Goal: Task Accomplishment & Management: Manage account settings

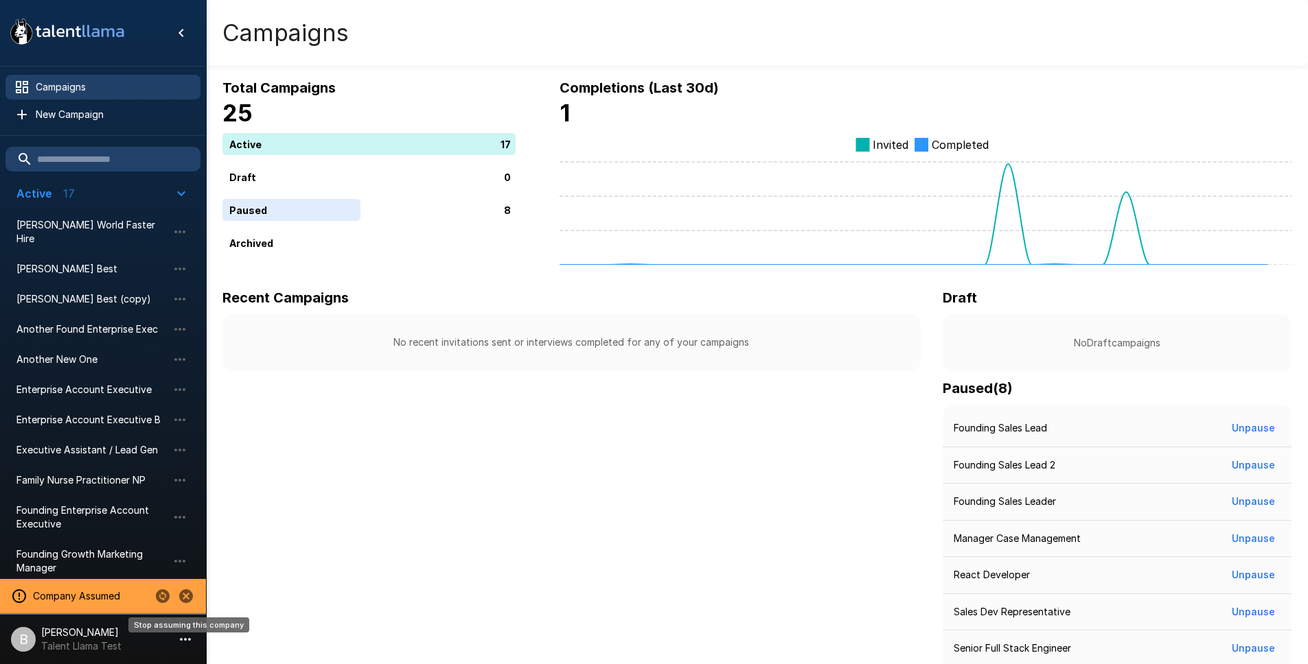
click at [185, 598] on icon "Stop assuming this company" at bounding box center [186, 596] width 16 height 16
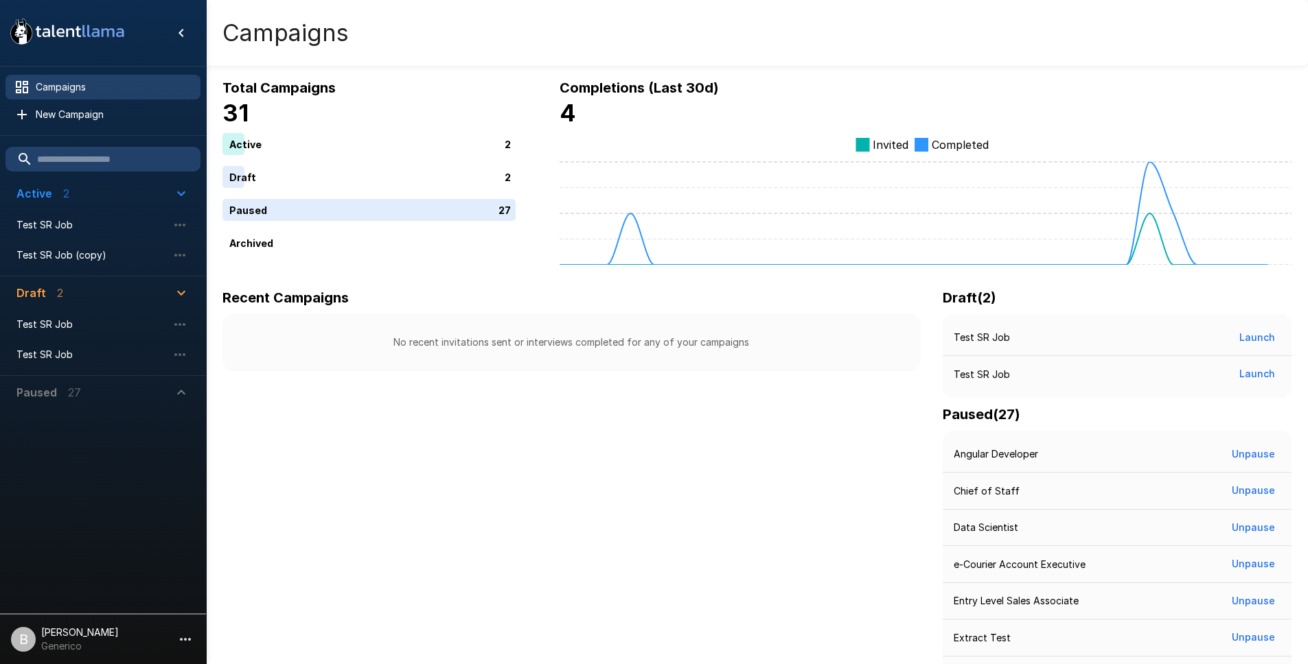
click at [85, 242] on li "Test SR Job (copy)" at bounding box center [102, 255] width 195 height 30
click at [82, 227] on span "Test SR Job" at bounding box center [91, 225] width 151 height 14
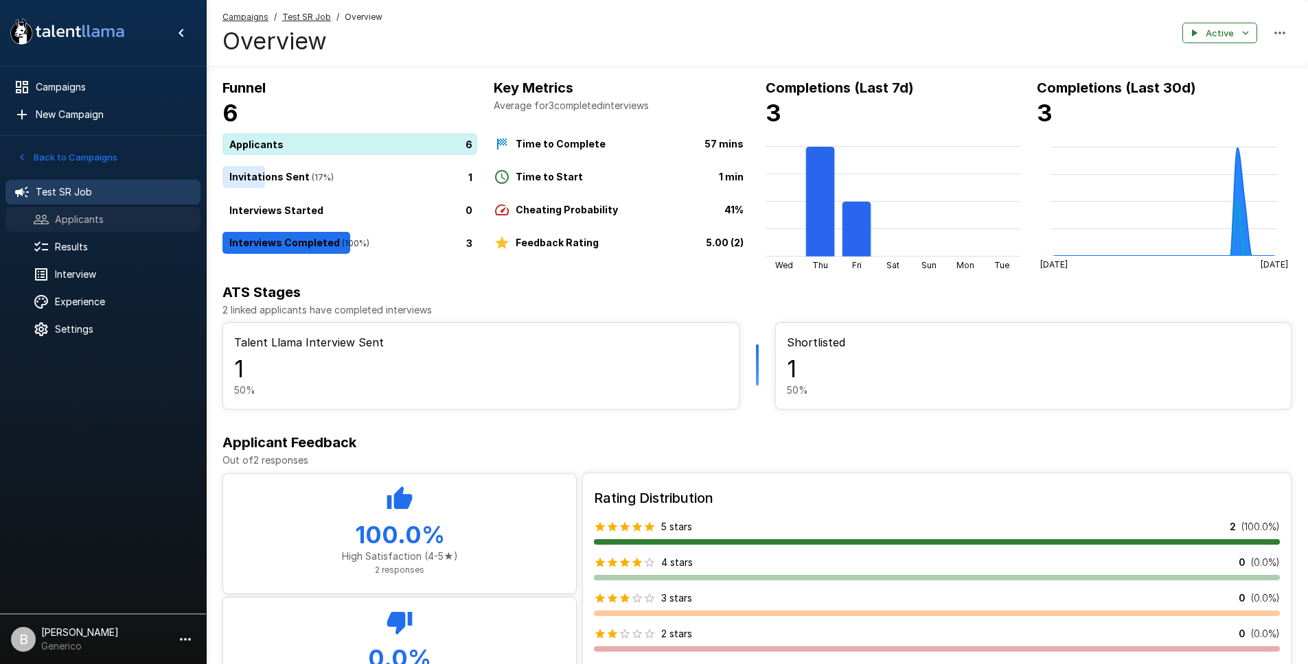
click at [79, 223] on span "Applicants" at bounding box center [122, 220] width 135 height 14
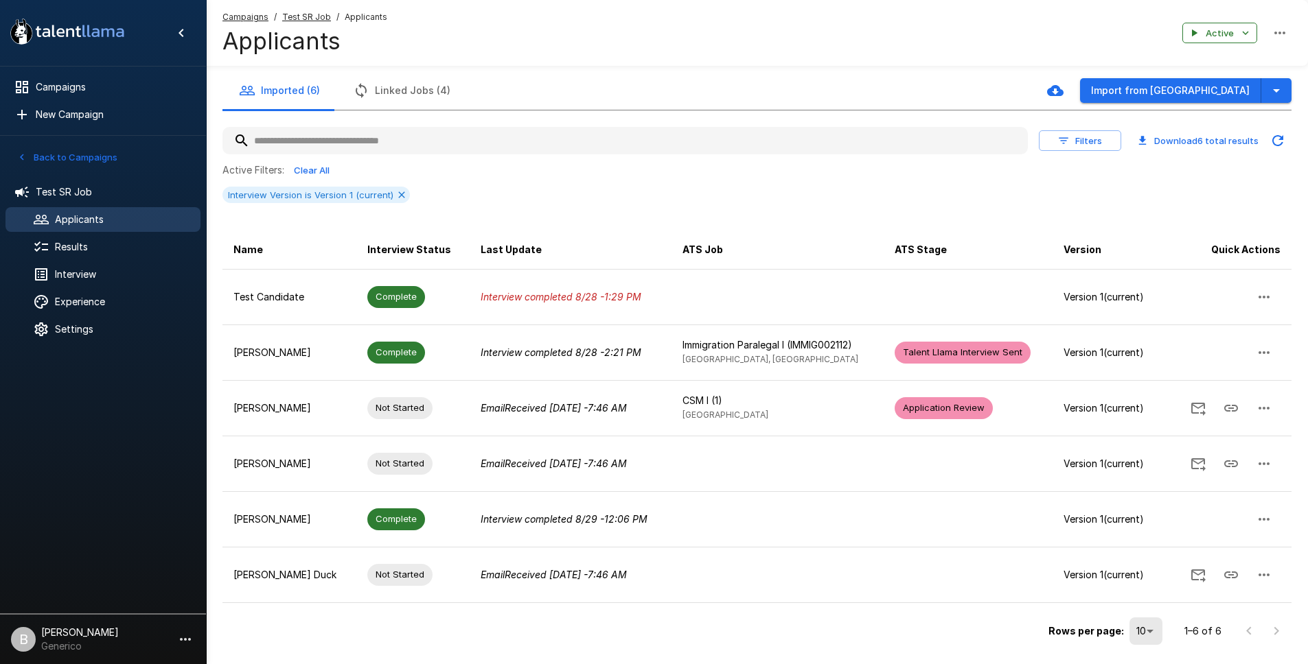
click at [1234, 48] on div "Campaigns / Test SR Job / Applicants Applicants Active" at bounding box center [757, 33] width 1102 height 66
click at [1241, 31] on icon "button" at bounding box center [1245, 33] width 12 height 12
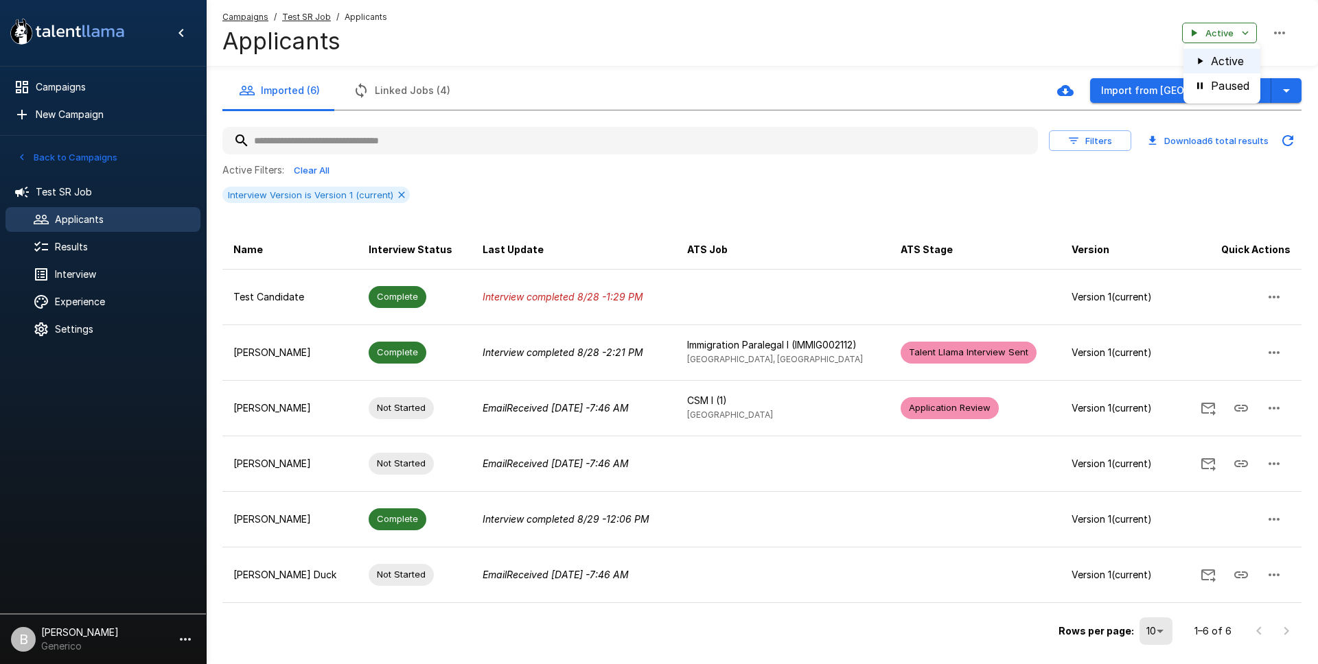
drag, startPoint x: 1088, startPoint y: 25, endPoint x: 1080, endPoint y: 26, distance: 7.6
click at [1088, 26] on div at bounding box center [659, 332] width 1318 height 664
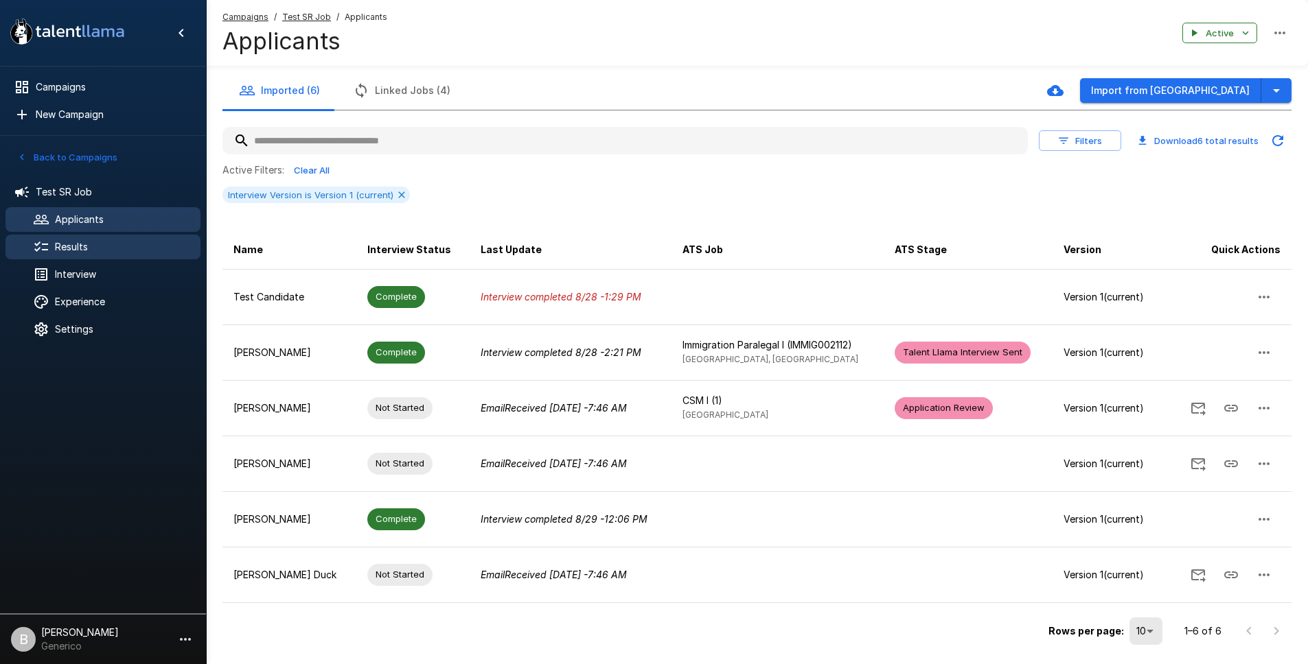
click at [67, 251] on span "Results" at bounding box center [122, 247] width 135 height 14
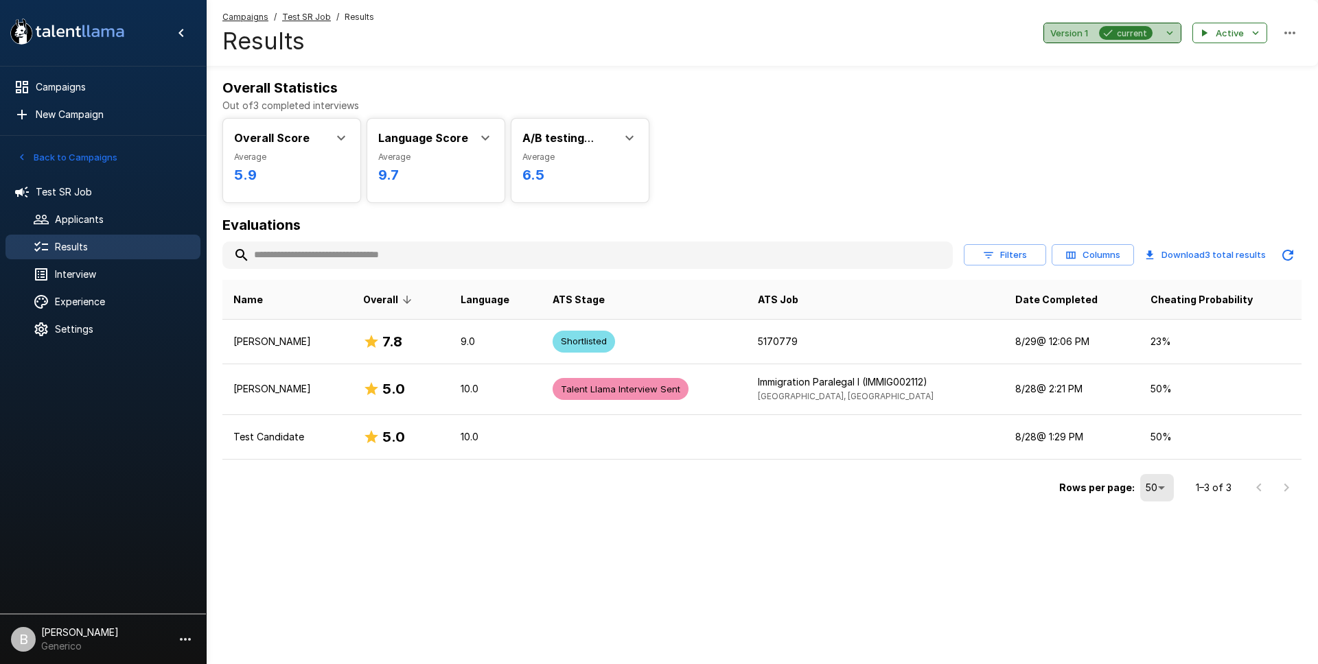
click at [1165, 32] on icon "button" at bounding box center [1169, 33] width 12 height 12
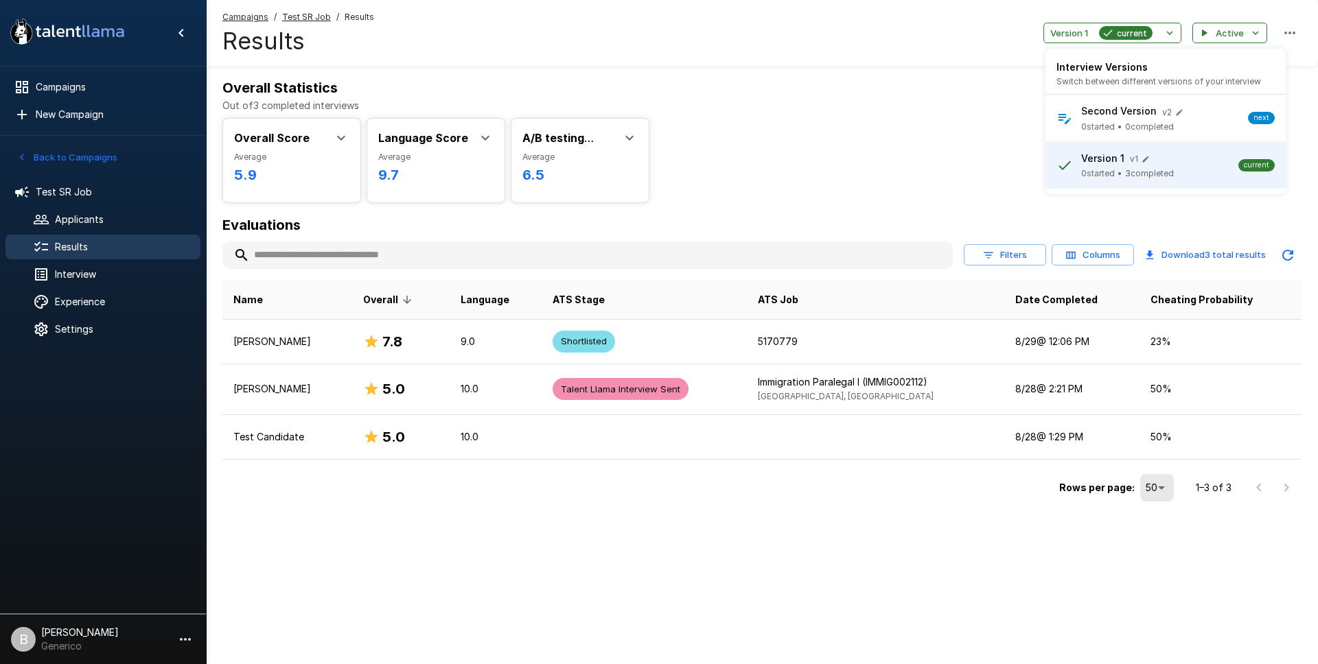
click at [1140, 124] on span "0 completed" at bounding box center [1149, 127] width 49 height 14
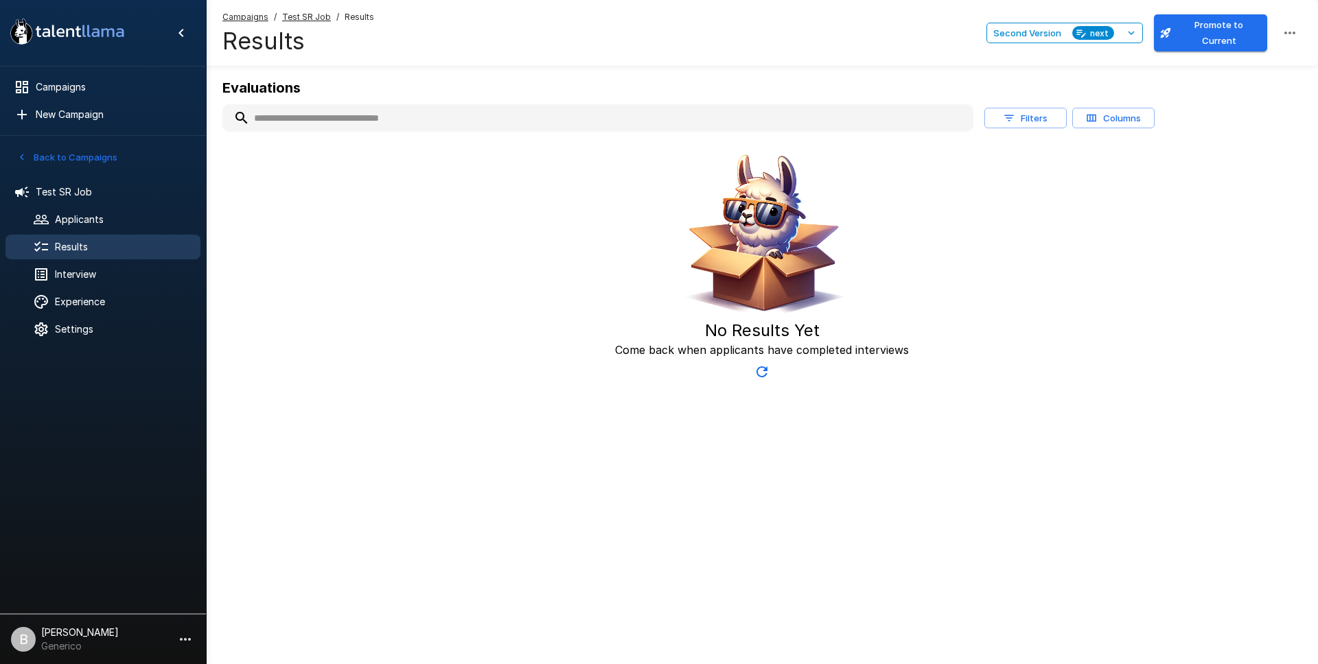
click at [1192, 32] on button "Promote to Current" at bounding box center [1210, 32] width 113 height 37
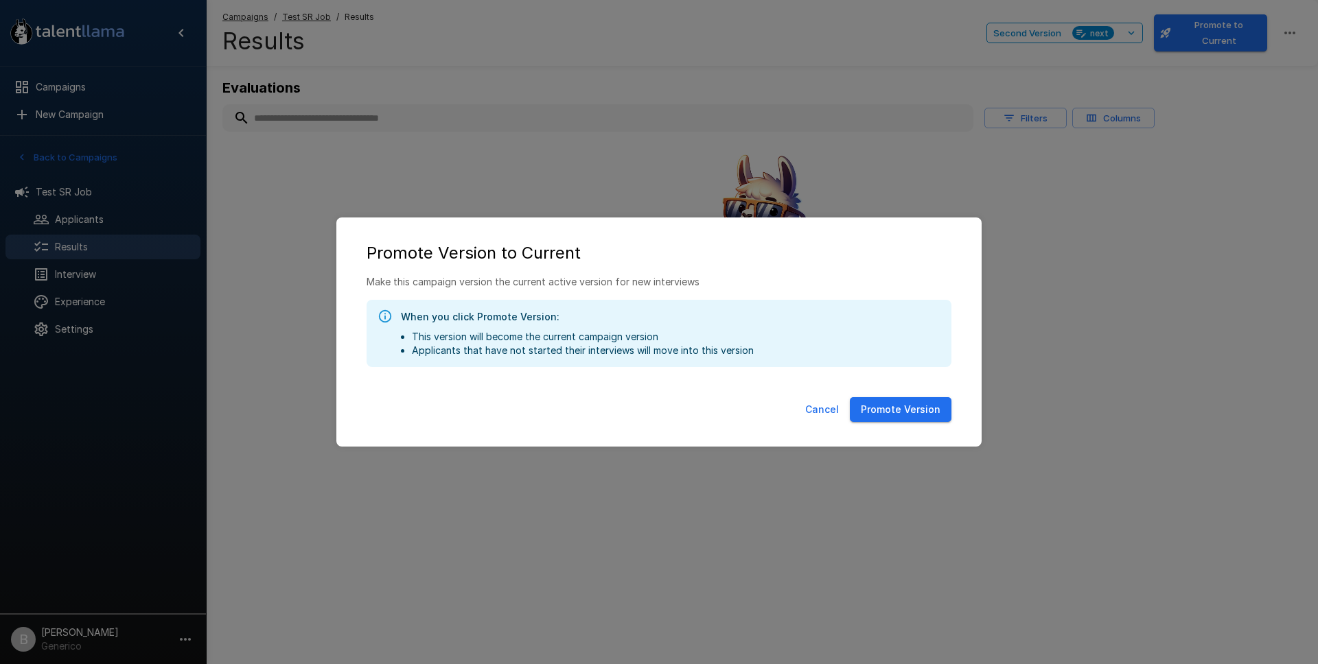
click at [822, 408] on button "Cancel" at bounding box center [822, 409] width 45 height 25
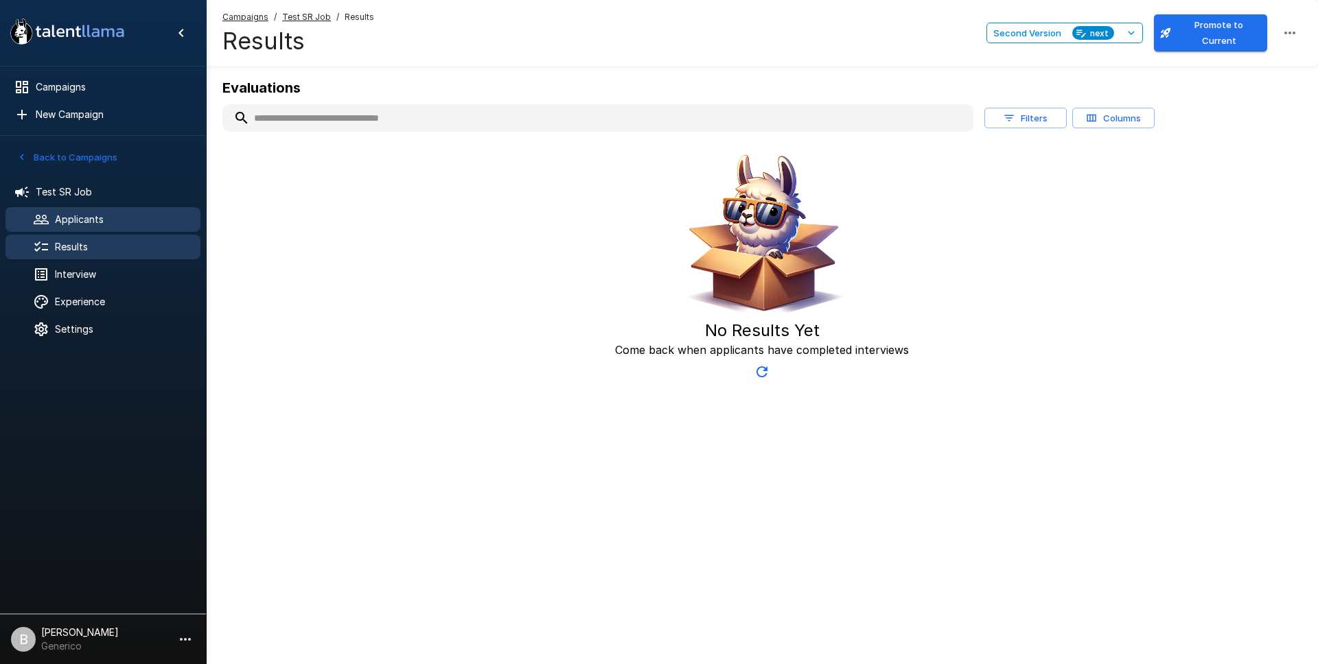
click at [71, 215] on span "Applicants" at bounding box center [122, 220] width 135 height 14
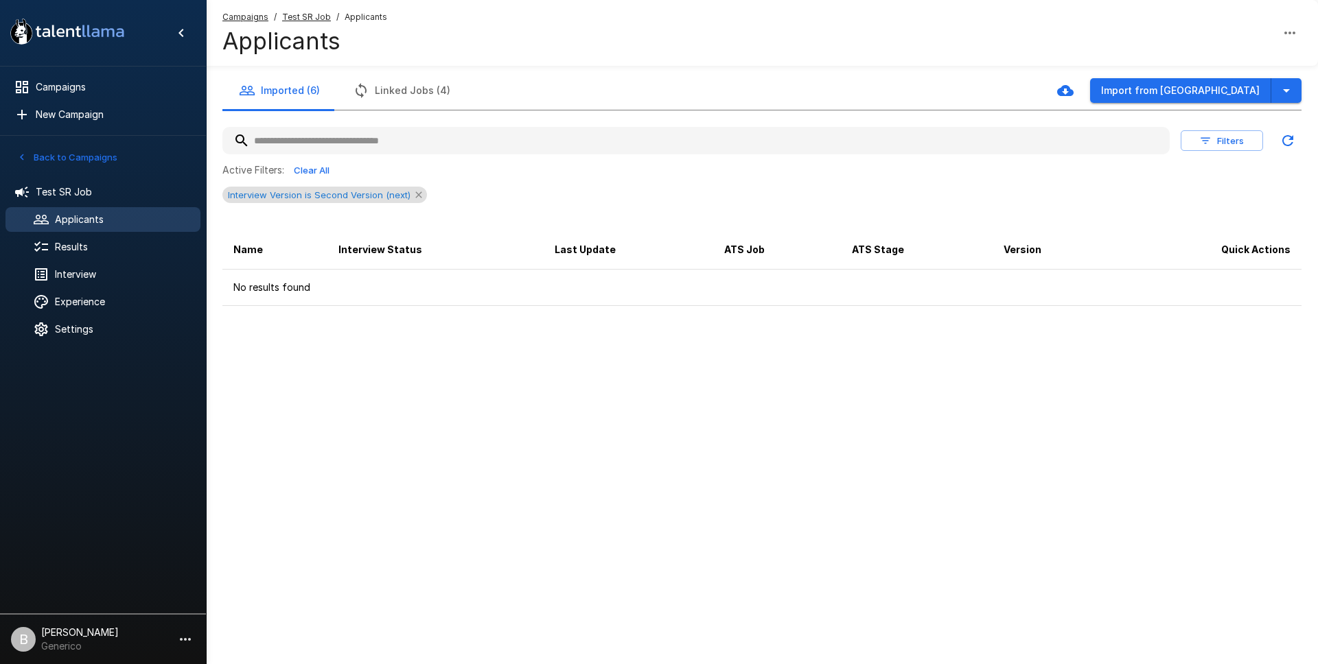
click at [417, 196] on icon at bounding box center [418, 194] width 11 height 11
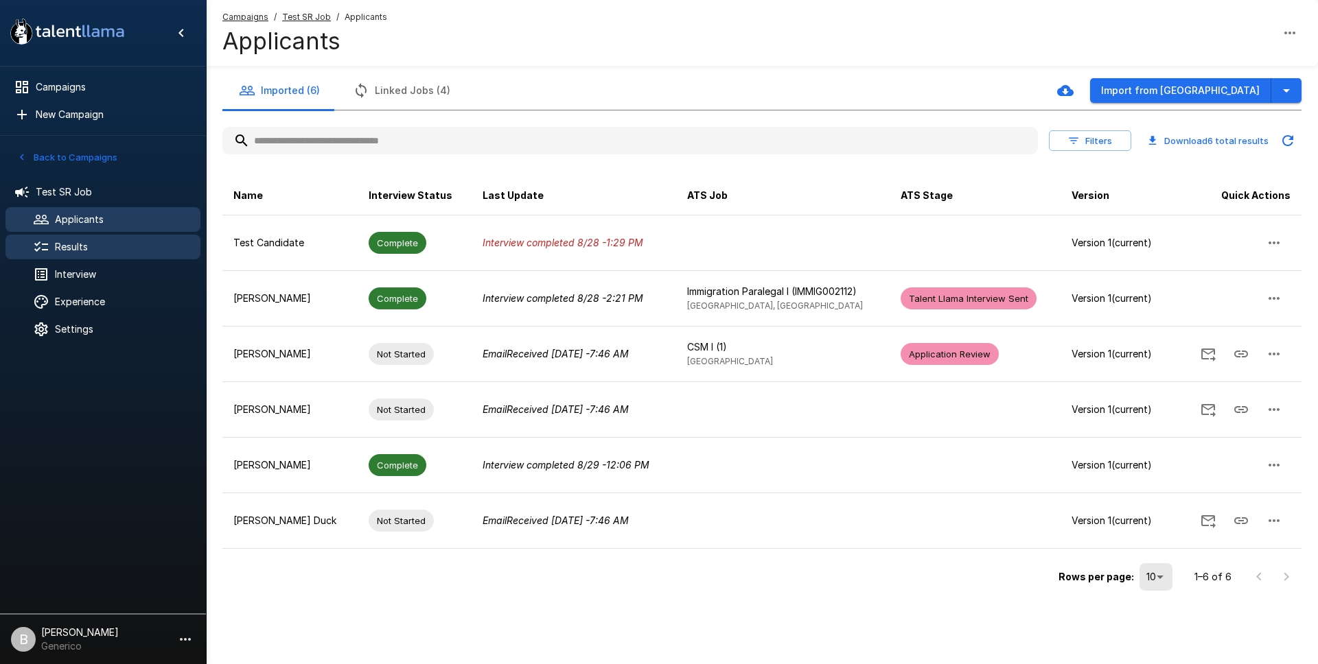
click at [95, 245] on span "Results" at bounding box center [122, 247] width 135 height 14
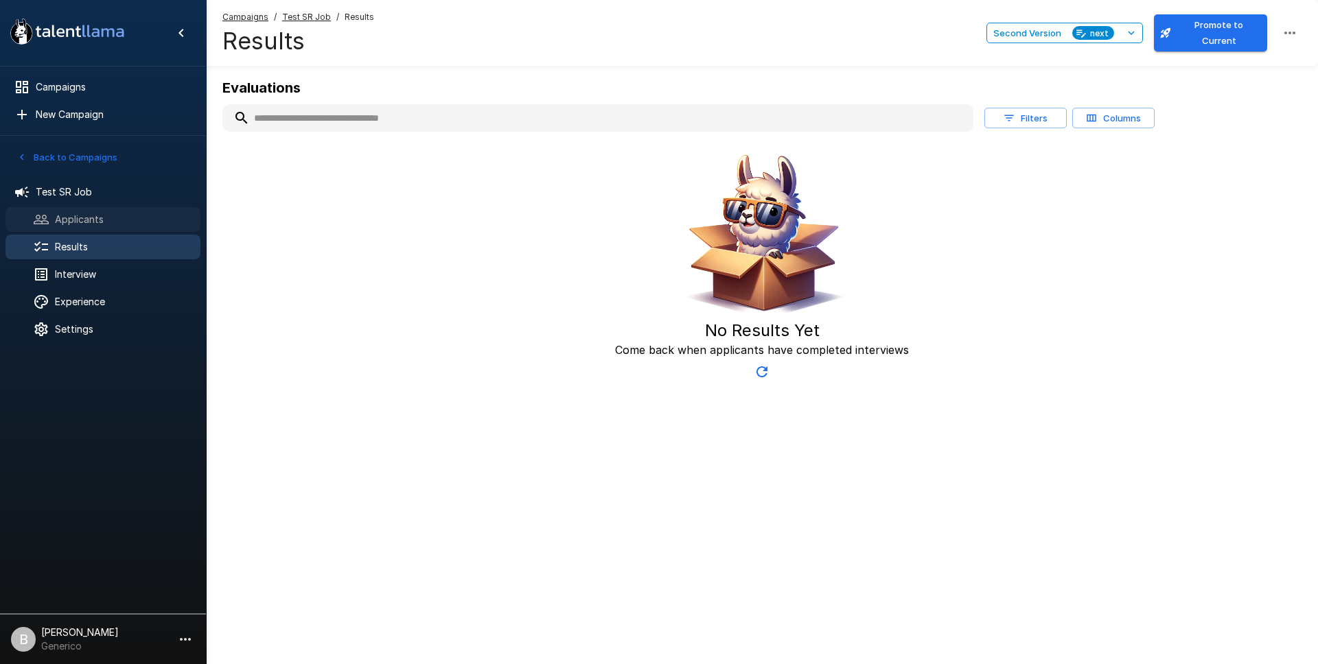
click at [80, 209] on div "Applicants" at bounding box center [102, 219] width 195 height 25
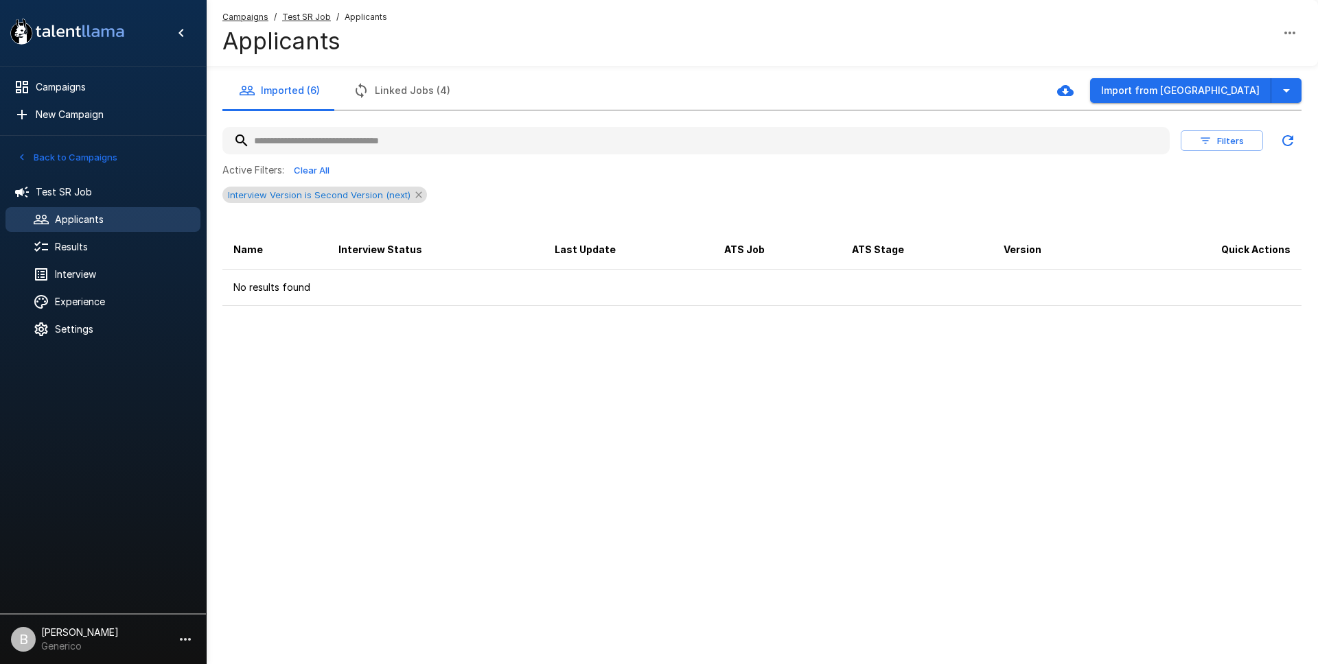
click at [414, 193] on icon at bounding box center [418, 194] width 11 height 11
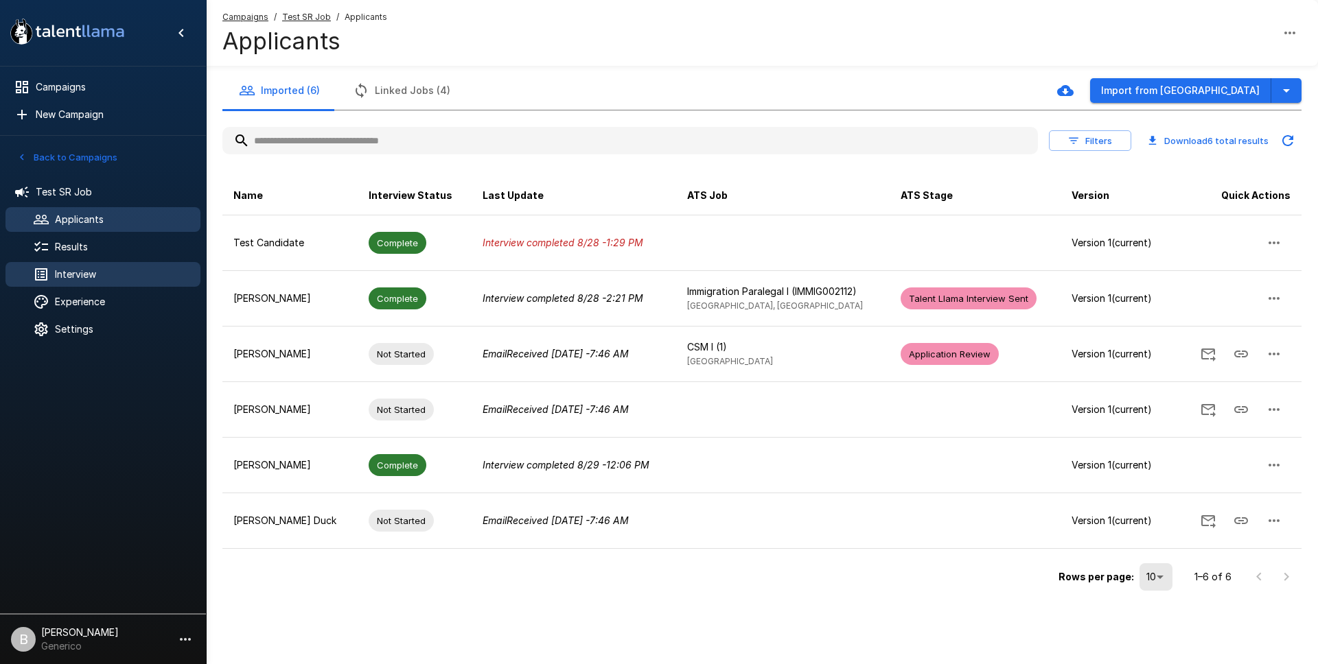
click at [85, 275] on span "Interview" at bounding box center [122, 275] width 135 height 14
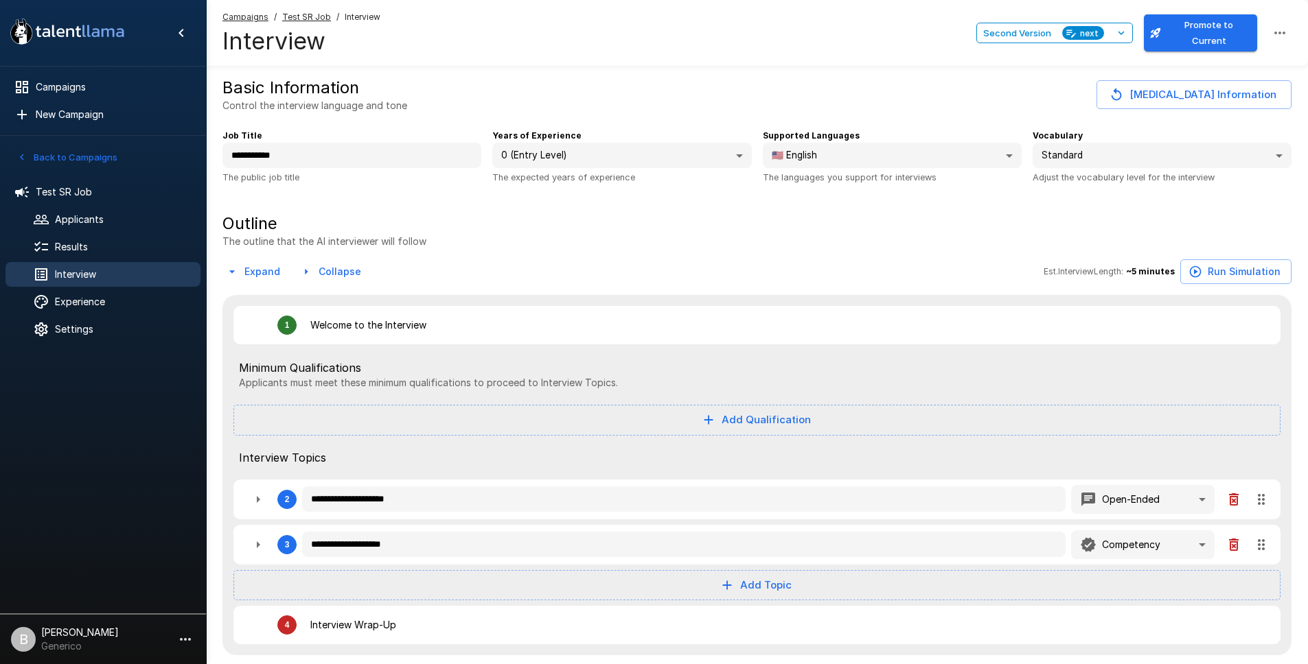
type textarea "*"
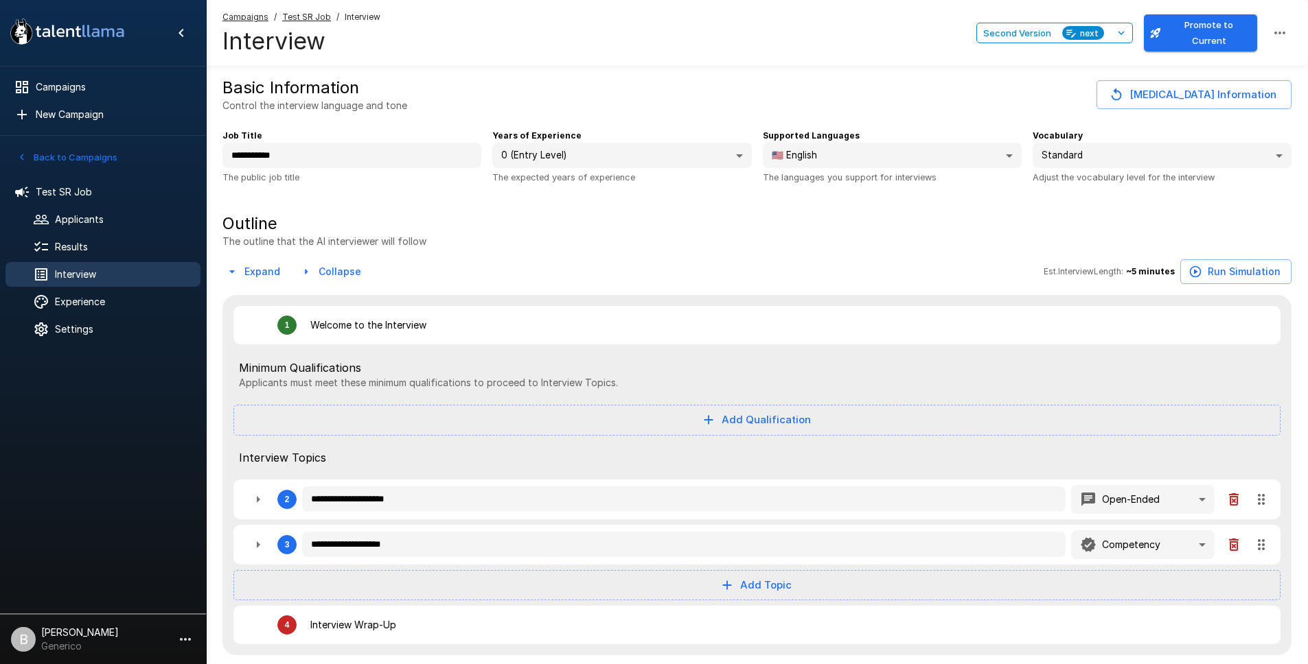
type textarea "*"
click at [1108, 33] on button "Second Version next" at bounding box center [1054, 33] width 156 height 21
type textarea "*"
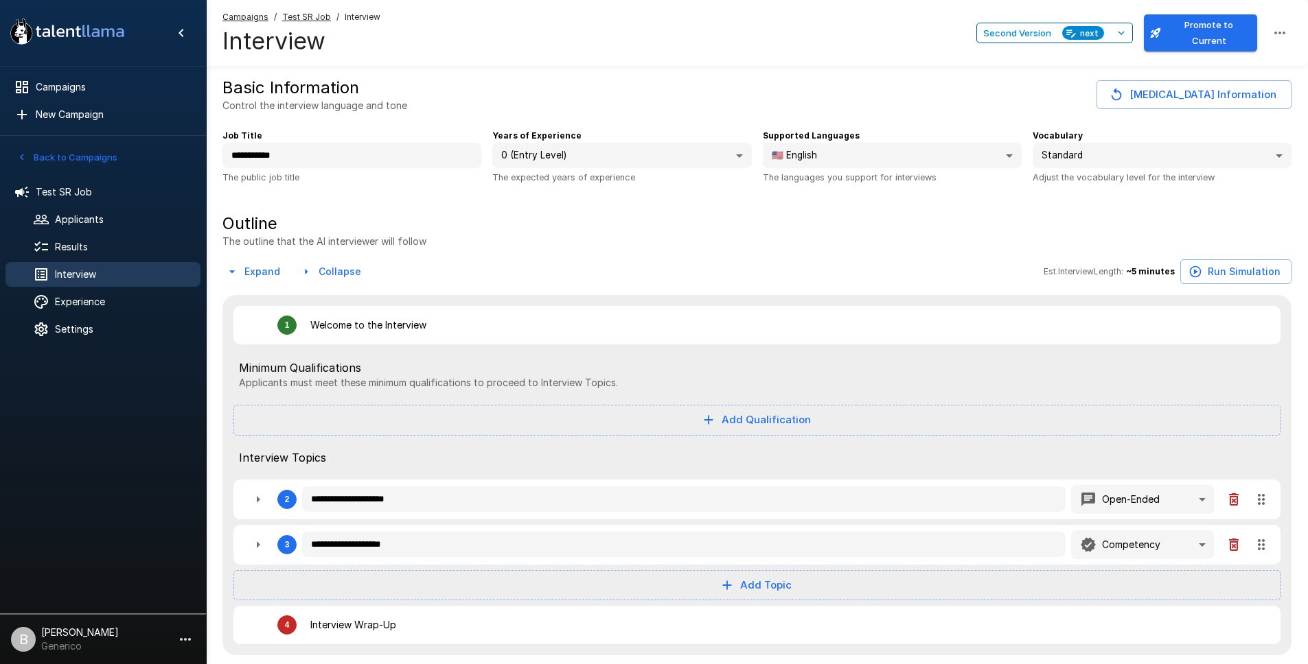
type textarea "*"
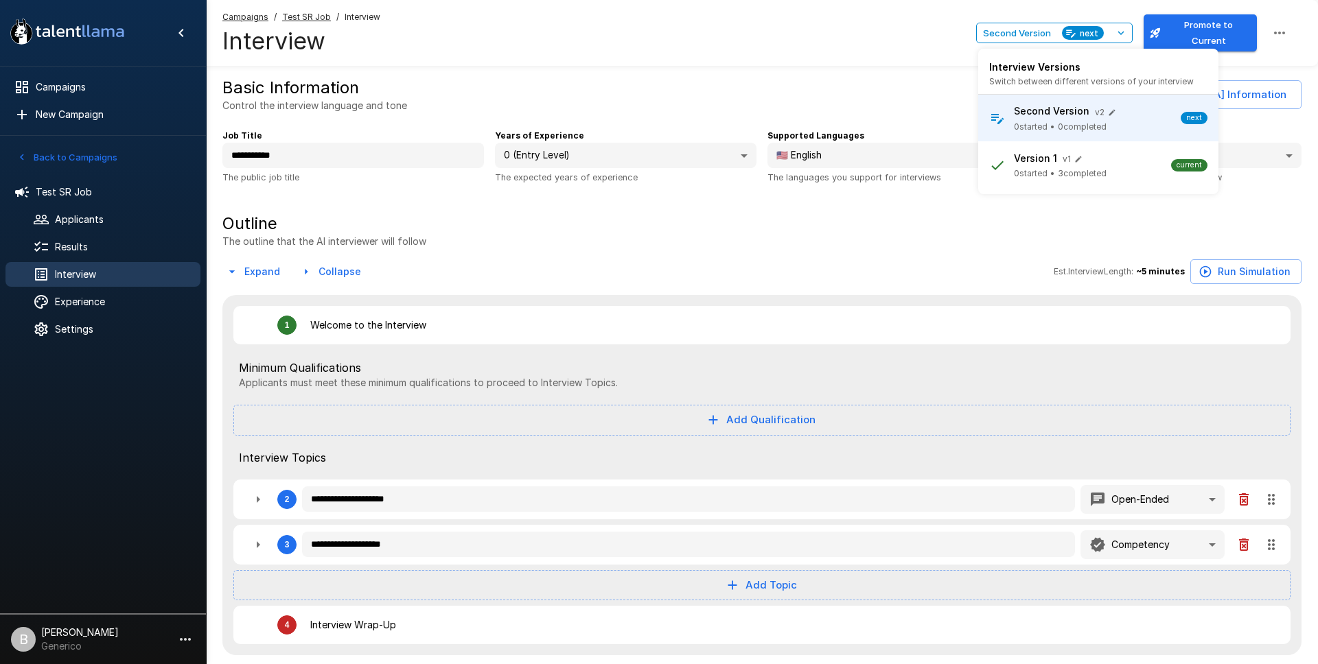
click at [1104, 104] on div "v 2" at bounding box center [1107, 111] width 25 height 17
type textarea "*"
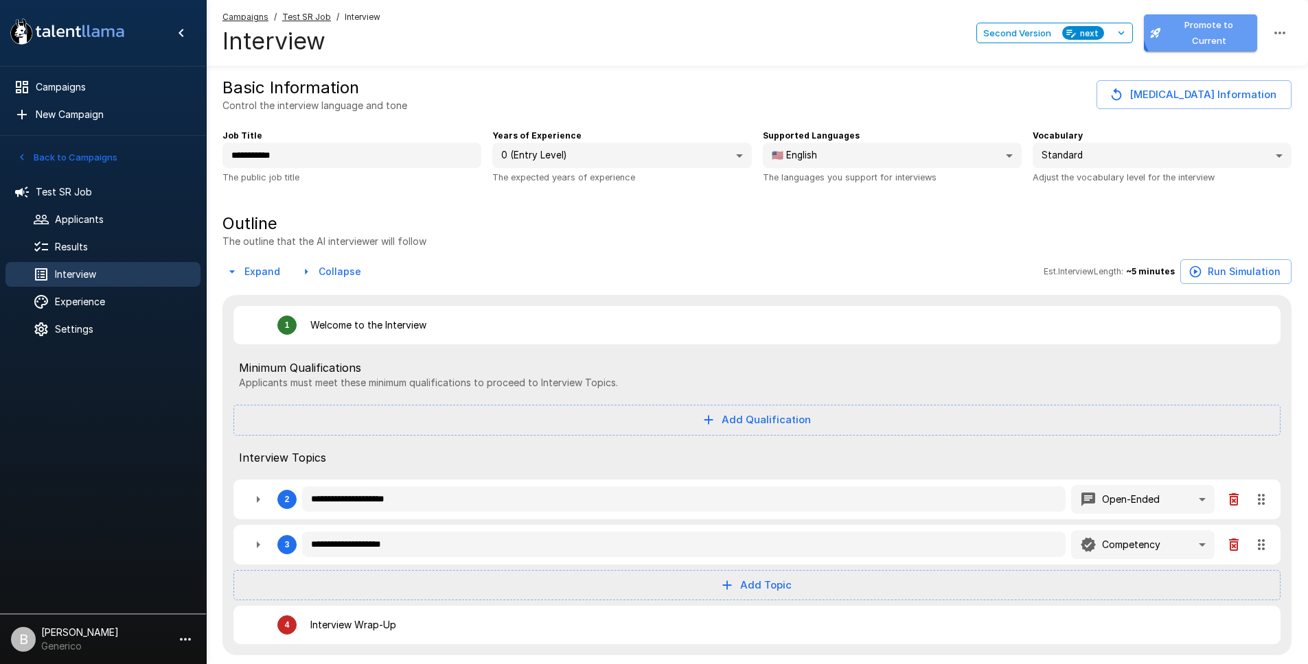
click at [1209, 29] on button "Promote to Current" at bounding box center [1199, 32] width 113 height 37
type textarea "*"
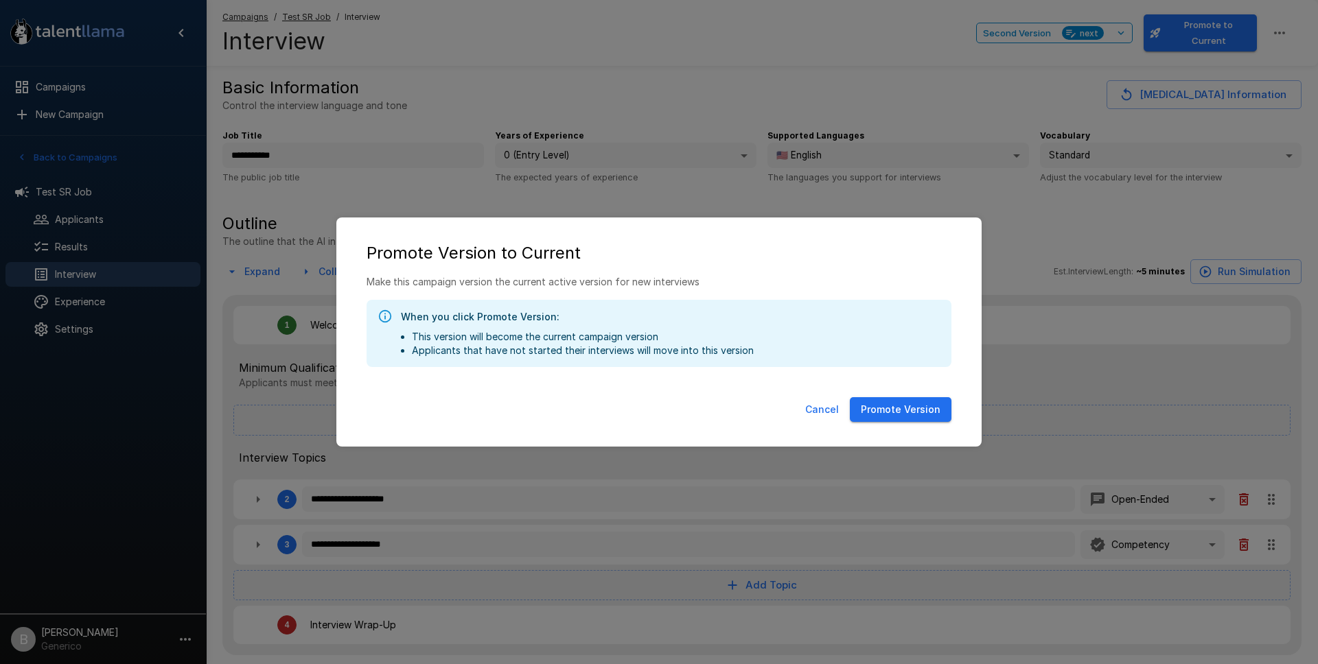
click at [914, 405] on button "Promote Version" at bounding box center [901, 409] width 102 height 25
type textarea "*"
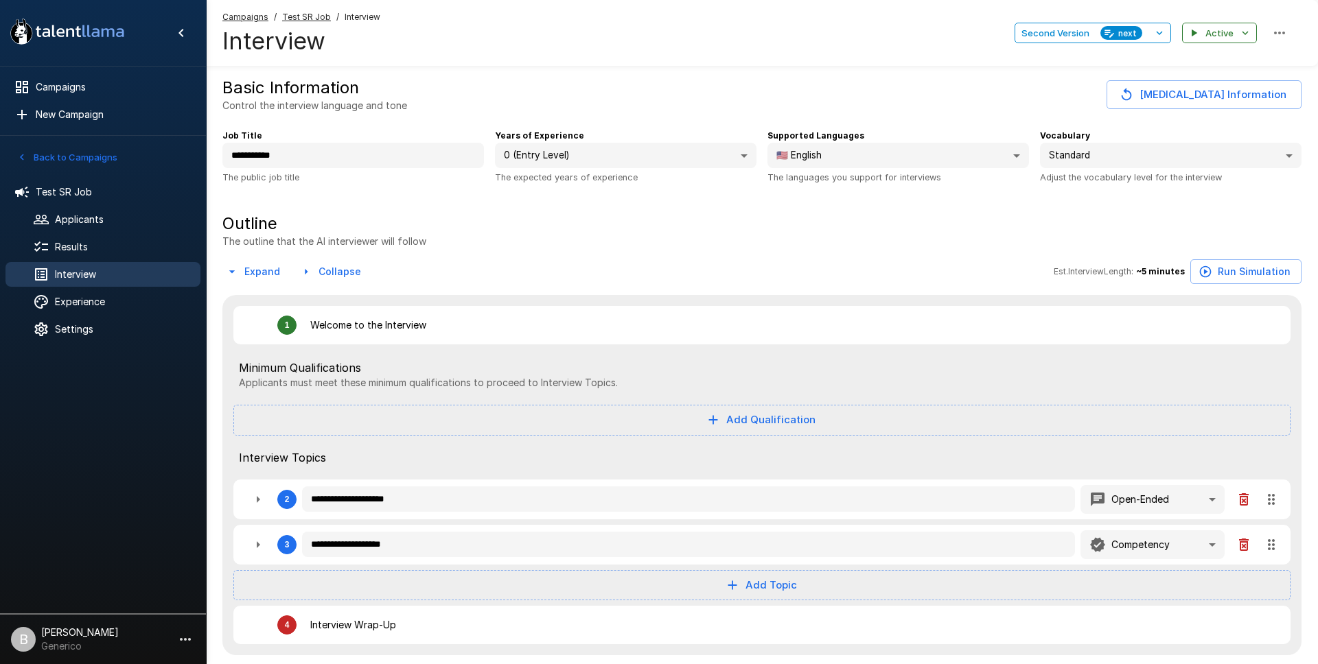
type textarea "*"
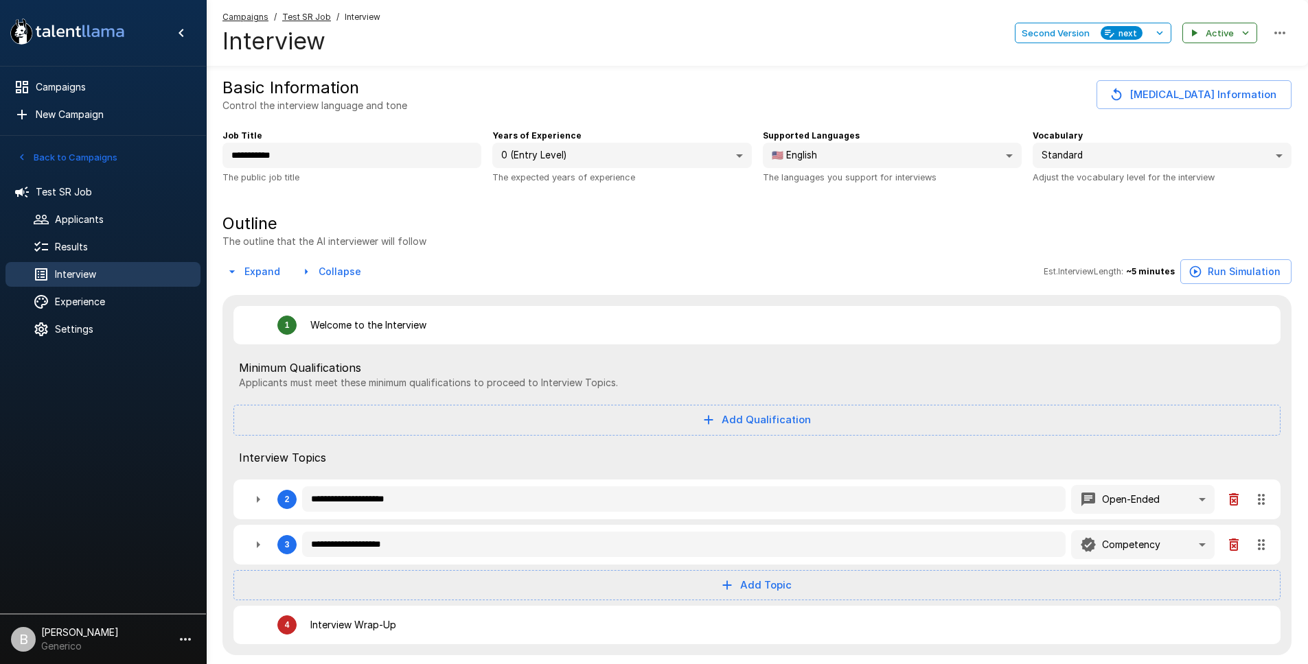
type textarea "*"
click at [101, 218] on span "Applicants" at bounding box center [122, 220] width 135 height 14
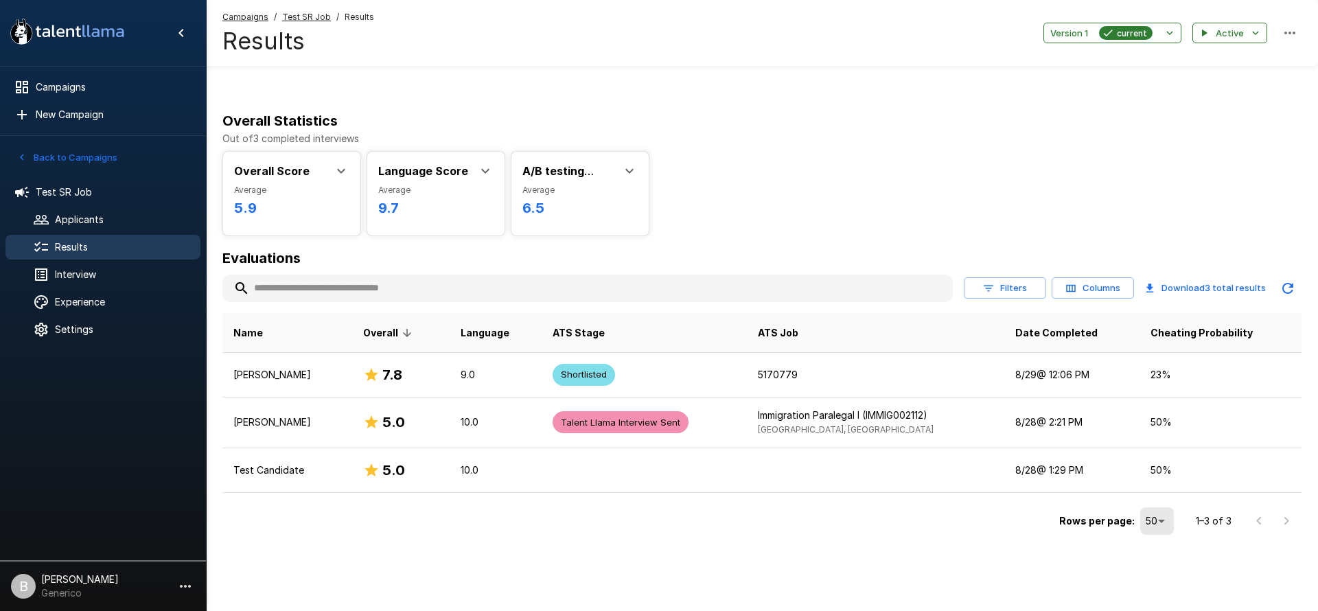
click at [437, 297] on input "text" at bounding box center [587, 287] width 730 height 25
click at [889, 237] on div "Overall Statistics Out of 3 completed interviews Overall Score Average 5.9 Min …" at bounding box center [762, 324] width 1112 height 429
drag, startPoint x: 313, startPoint y: 288, endPoint x: 139, endPoint y: 272, distance: 175.1
click at [311, 288] on input "text" at bounding box center [587, 287] width 730 height 25
click at [759, 213] on div "Overall Score Average 5.9 Min 5.0 Max 7.8 Median 5.0 Score Distribution 0 10 Ra…" at bounding box center [761, 191] width 1079 height 91
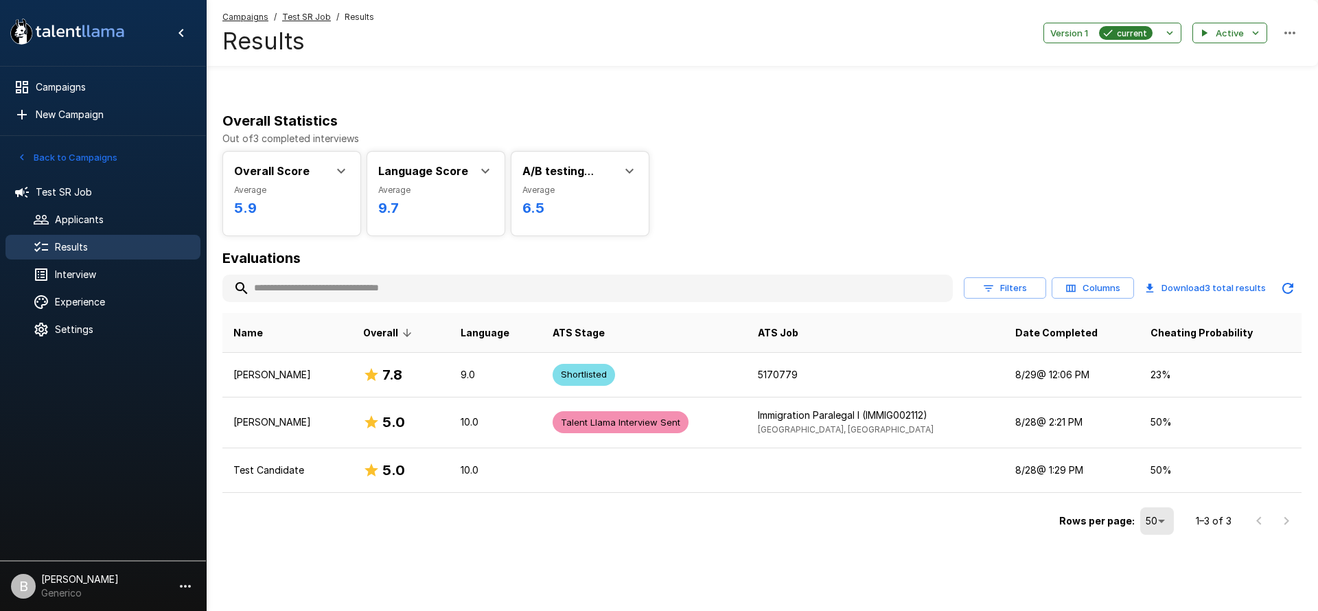
click at [626, 166] on icon at bounding box center [629, 171] width 16 height 16
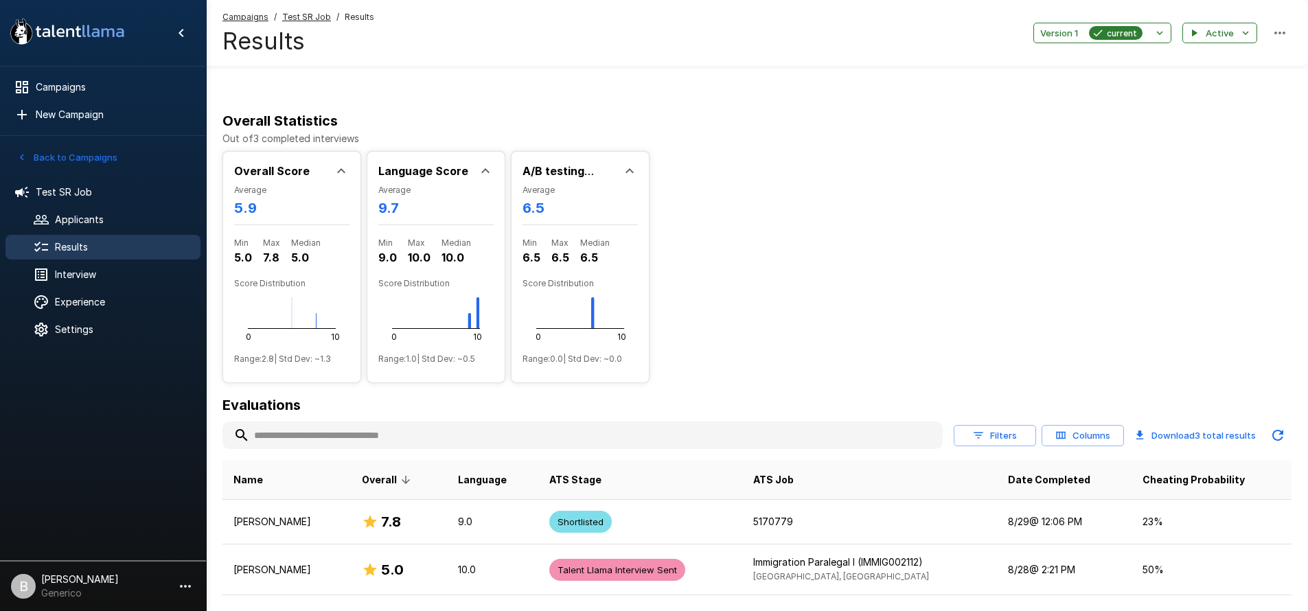
click at [626, 166] on icon at bounding box center [629, 171] width 16 height 16
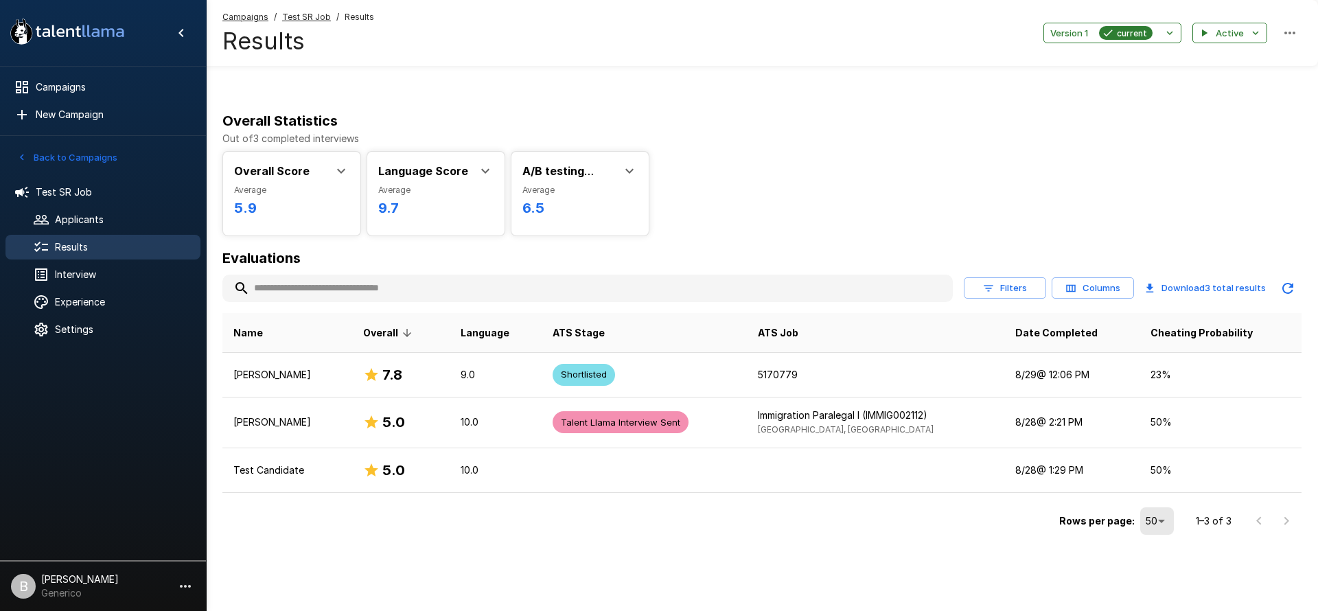
click at [482, 169] on icon at bounding box center [485, 171] width 8 height 5
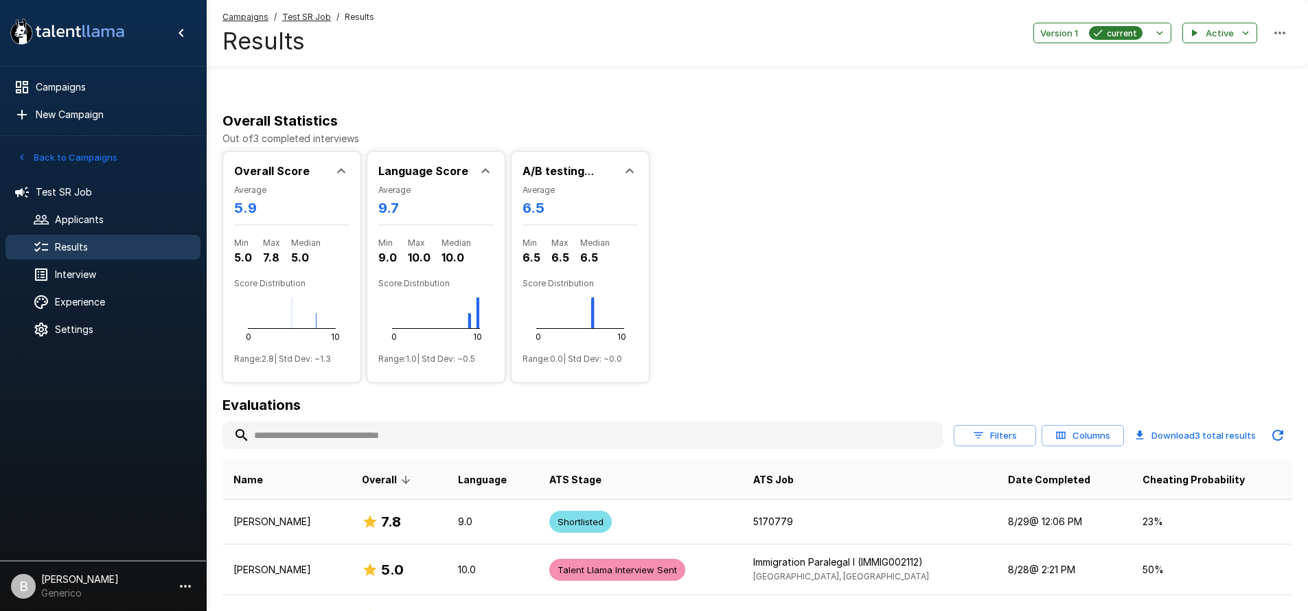
click at [482, 169] on icon at bounding box center [485, 171] width 16 height 16
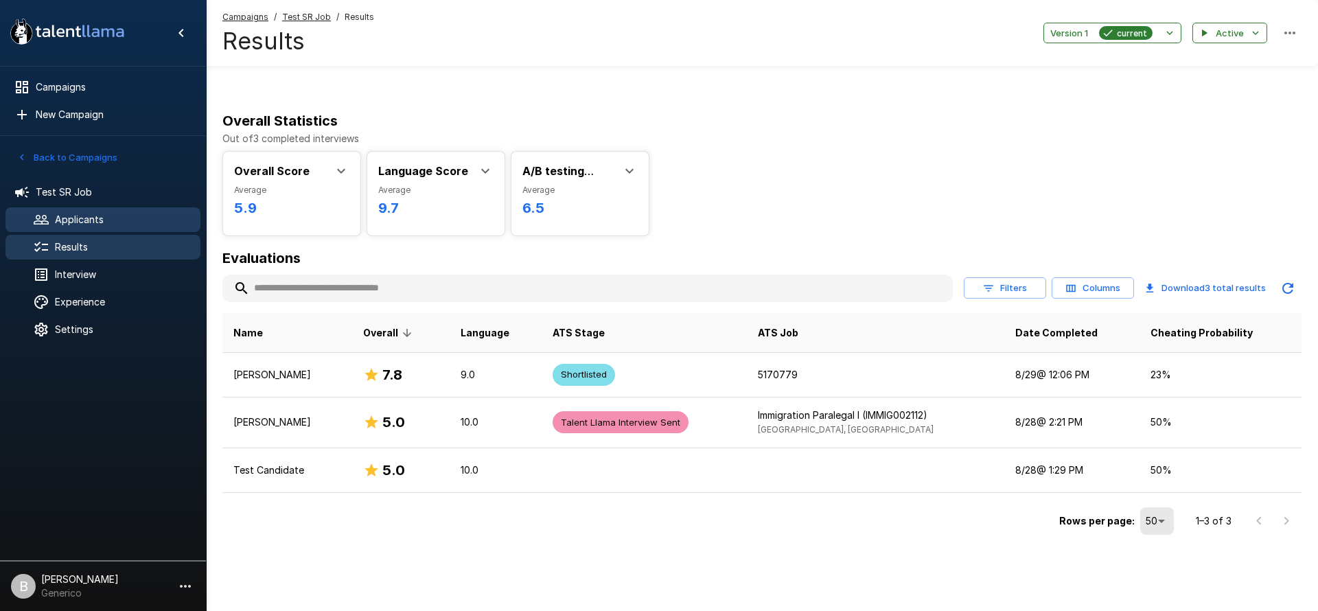
click at [88, 216] on span "Applicants" at bounding box center [122, 220] width 135 height 14
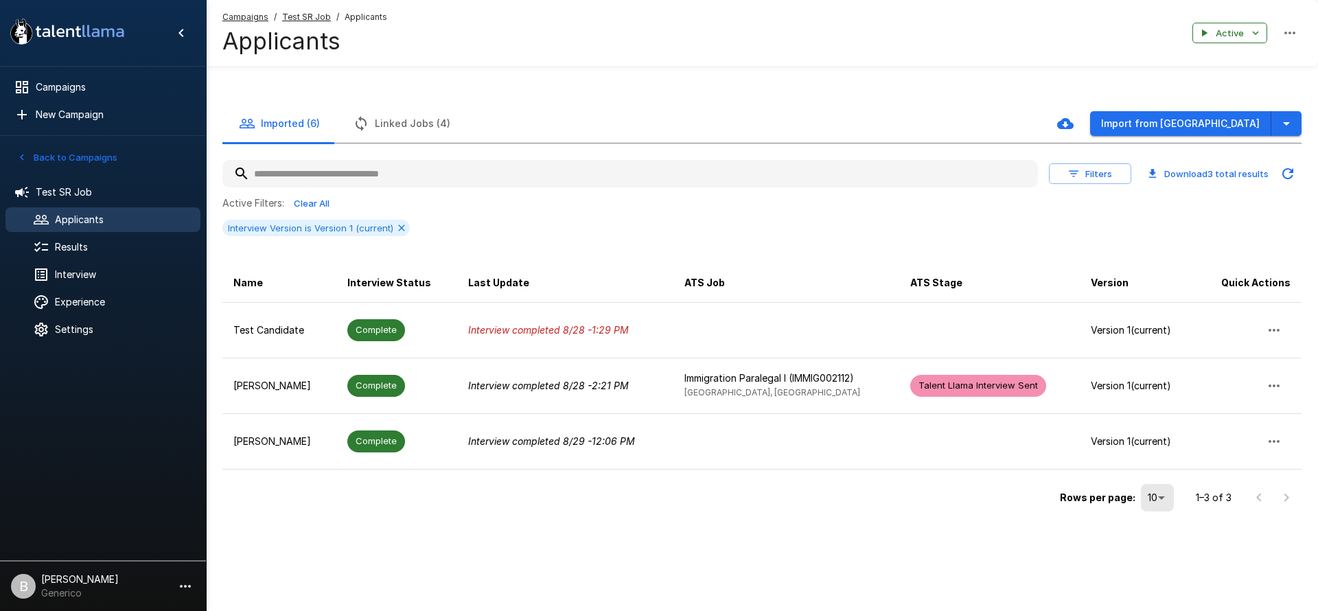
click at [383, 115] on button "Linked Jobs (4)" at bounding box center [401, 123] width 130 height 38
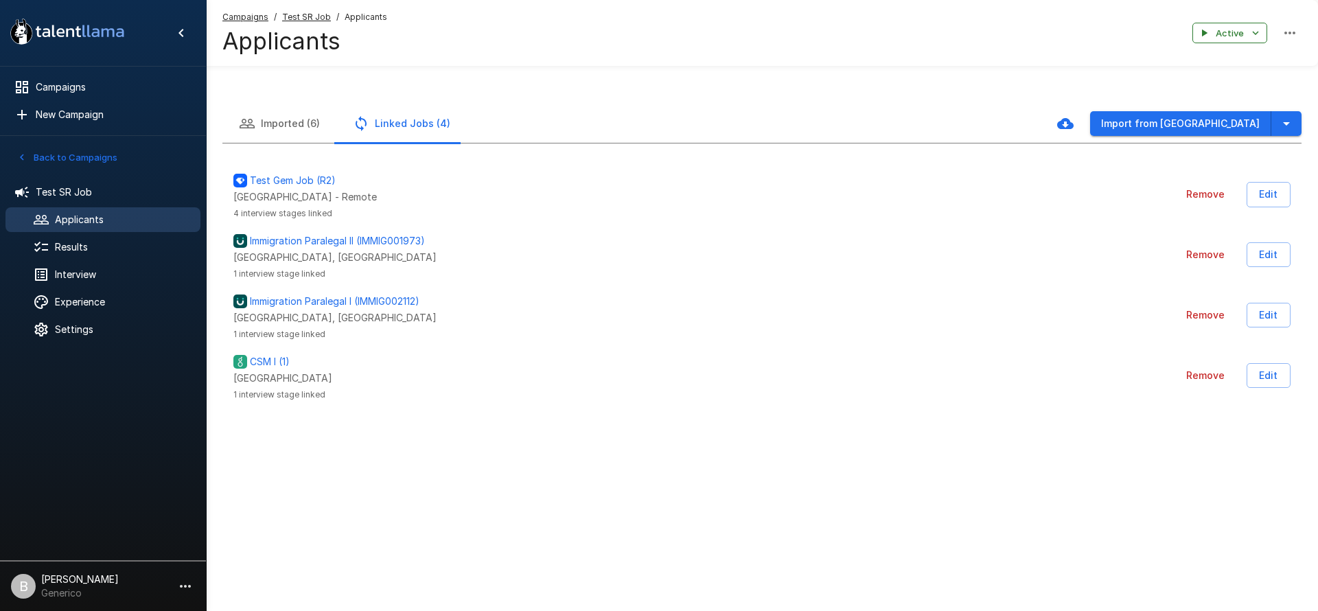
click at [289, 126] on button "Imported (6)" at bounding box center [279, 123] width 114 height 38
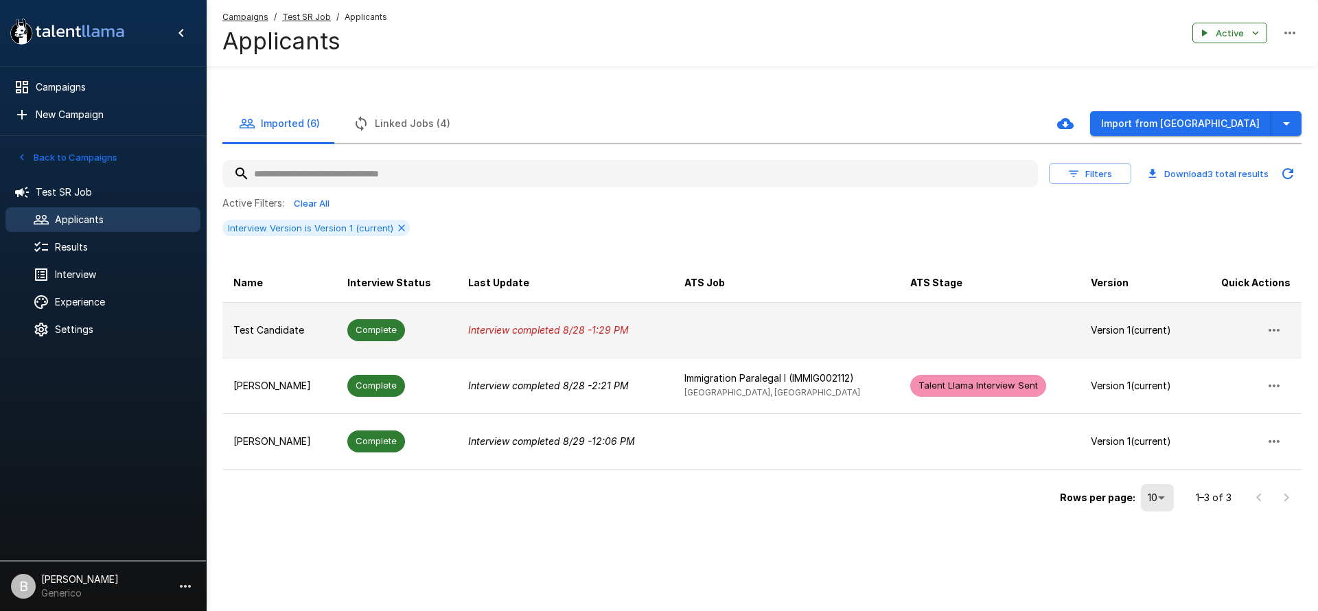
click at [262, 336] on p "Test Candidate" at bounding box center [279, 330] width 92 height 14
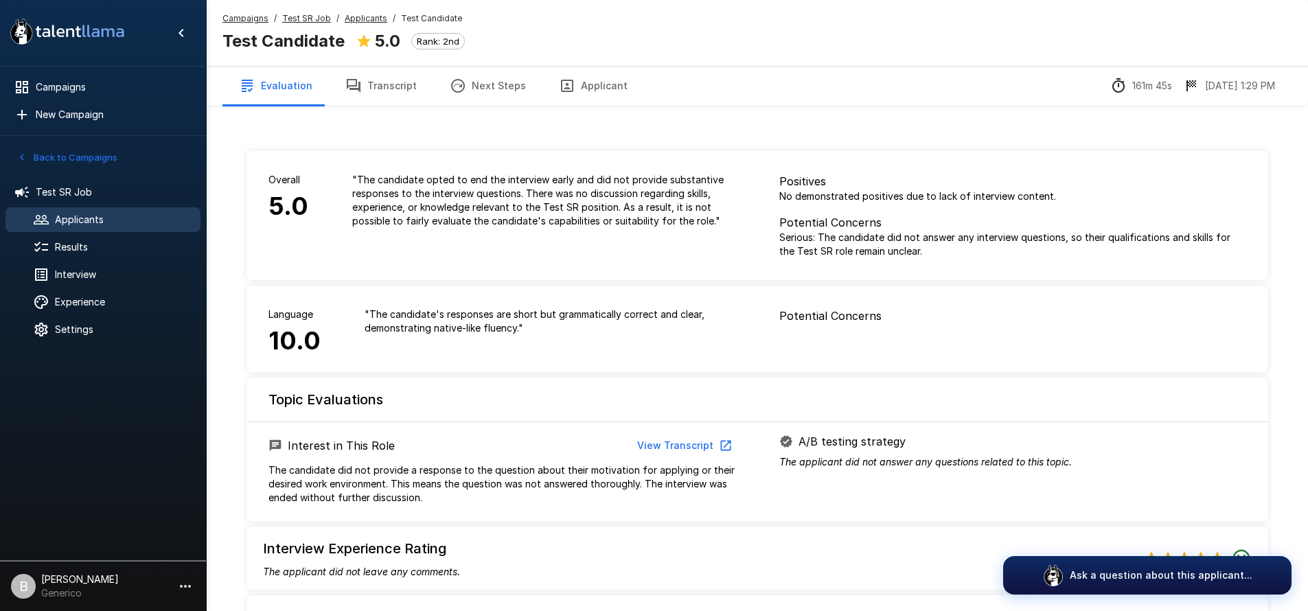
click at [358, 18] on u "Applicants" at bounding box center [366, 18] width 43 height 10
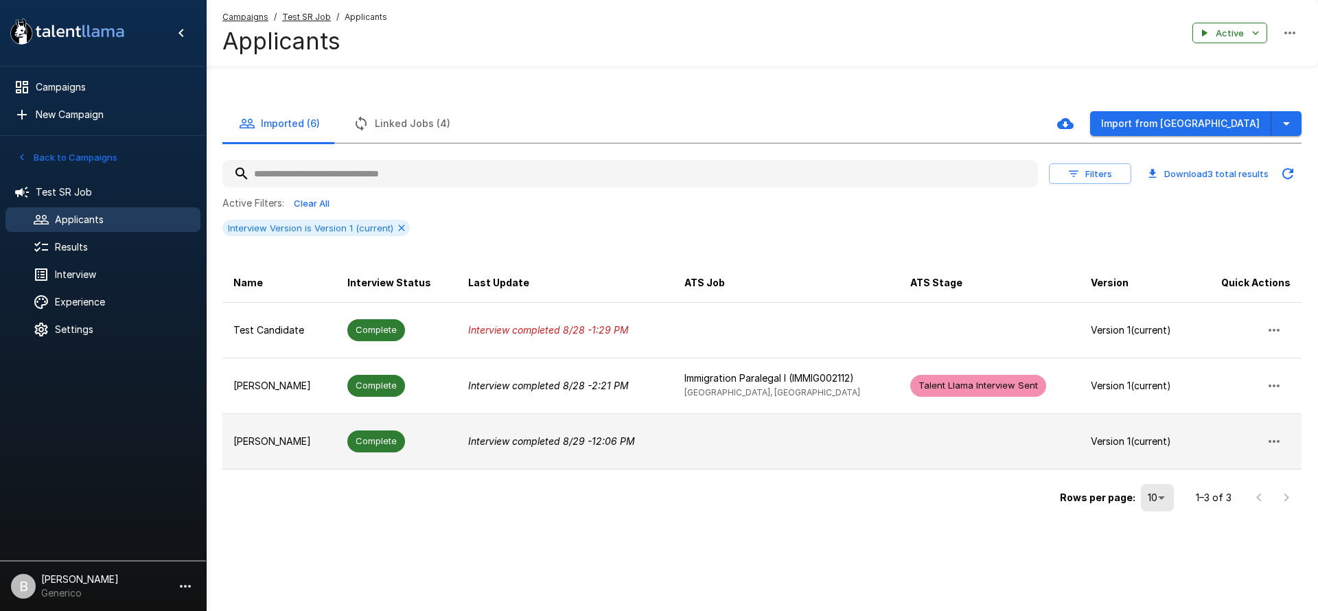
click at [518, 441] on icon "Interview completed [DATE] 12:06 PM" at bounding box center [551, 441] width 167 height 12
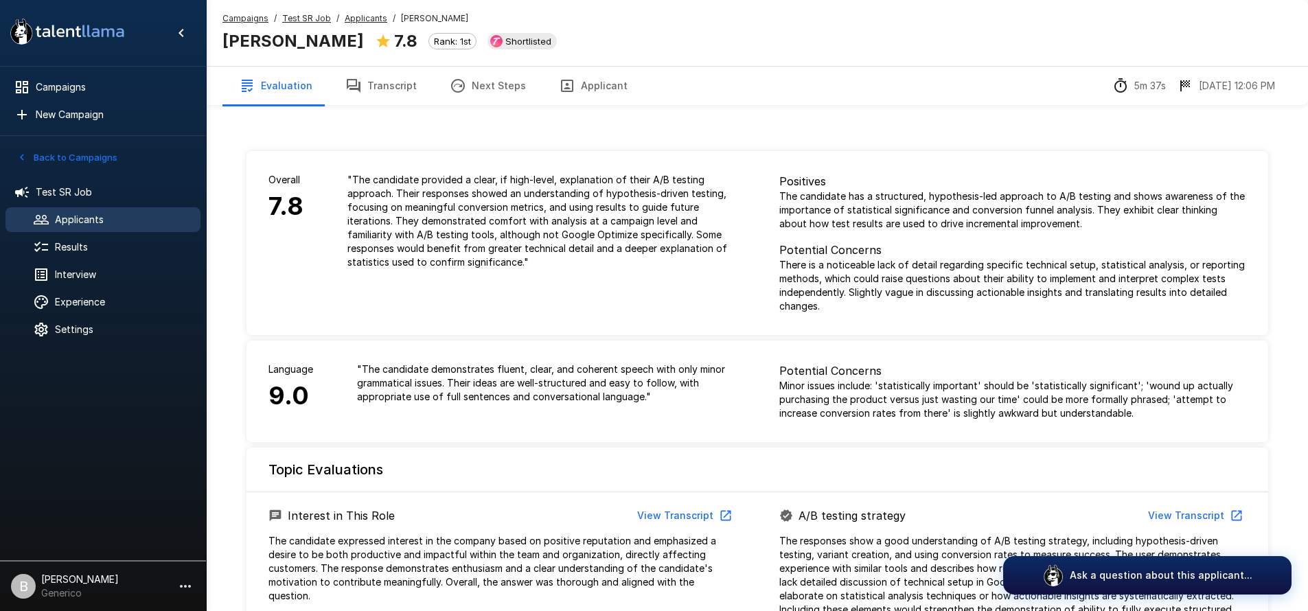
click at [349, 18] on u "Applicants" at bounding box center [366, 18] width 43 height 10
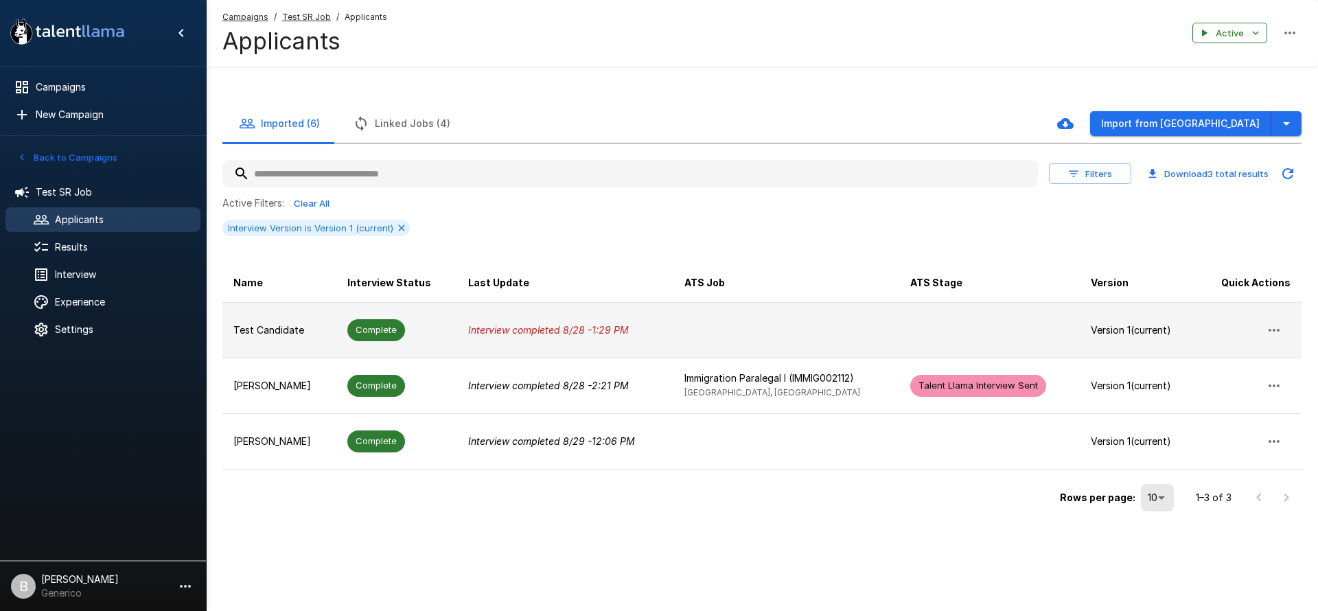
click at [250, 325] on p "Test Candidate" at bounding box center [279, 330] width 92 height 14
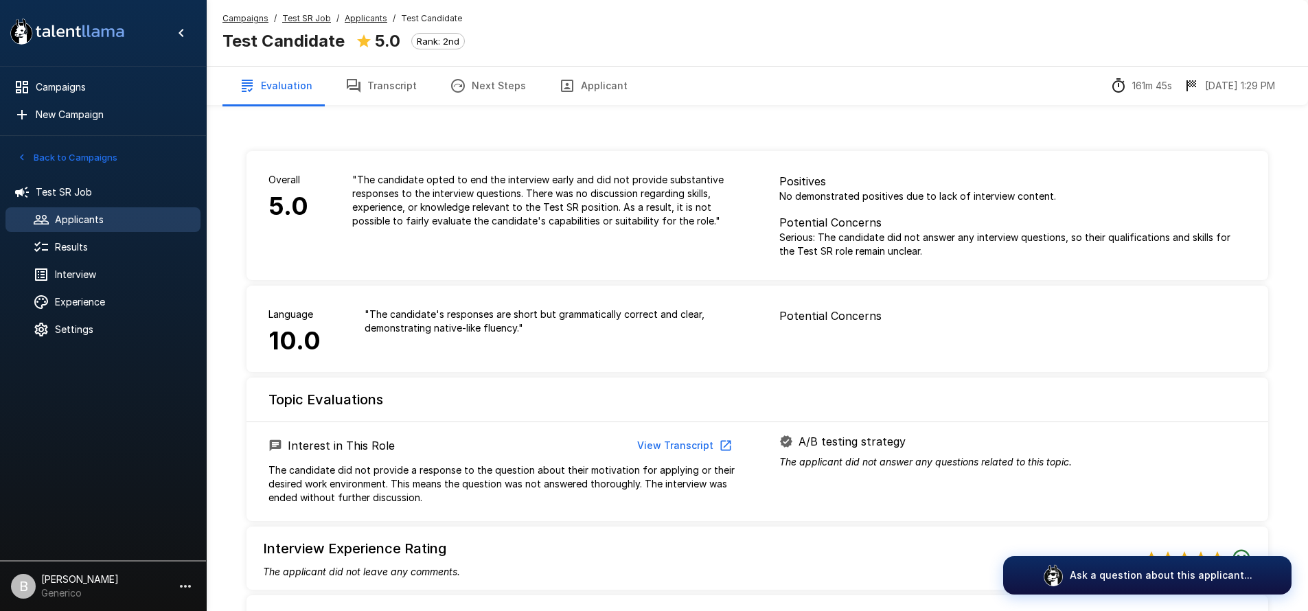
click at [364, 19] on u "Applicants" at bounding box center [366, 18] width 43 height 10
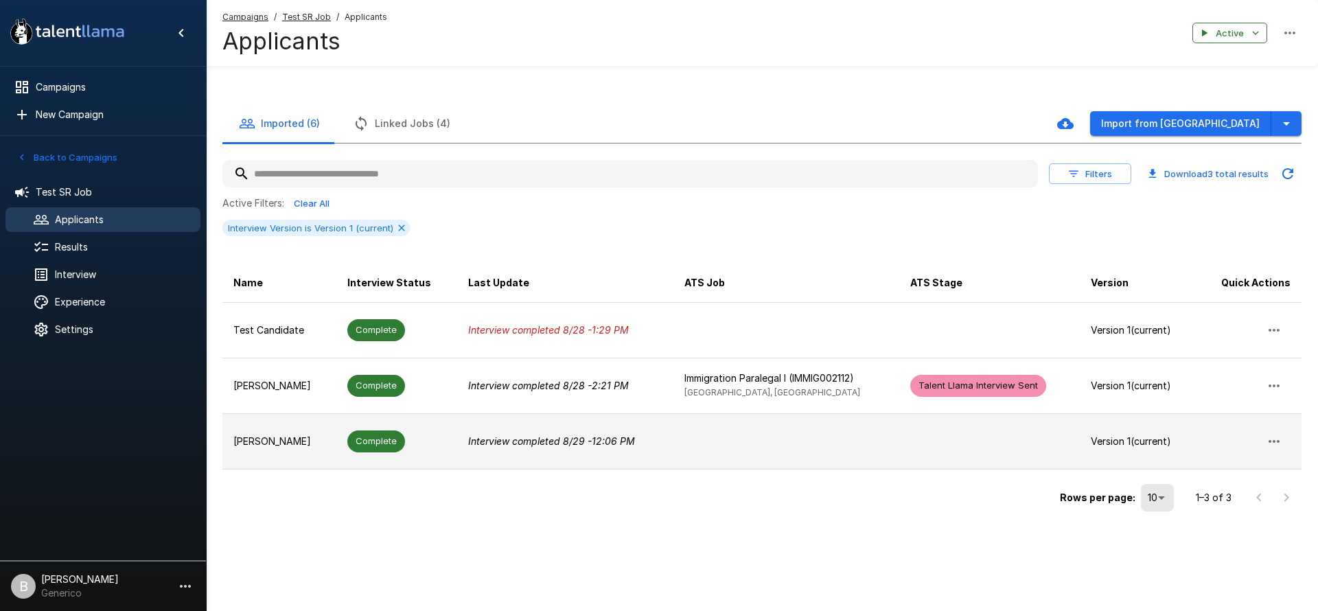
click at [417, 437] on td "Complete" at bounding box center [396, 441] width 121 height 56
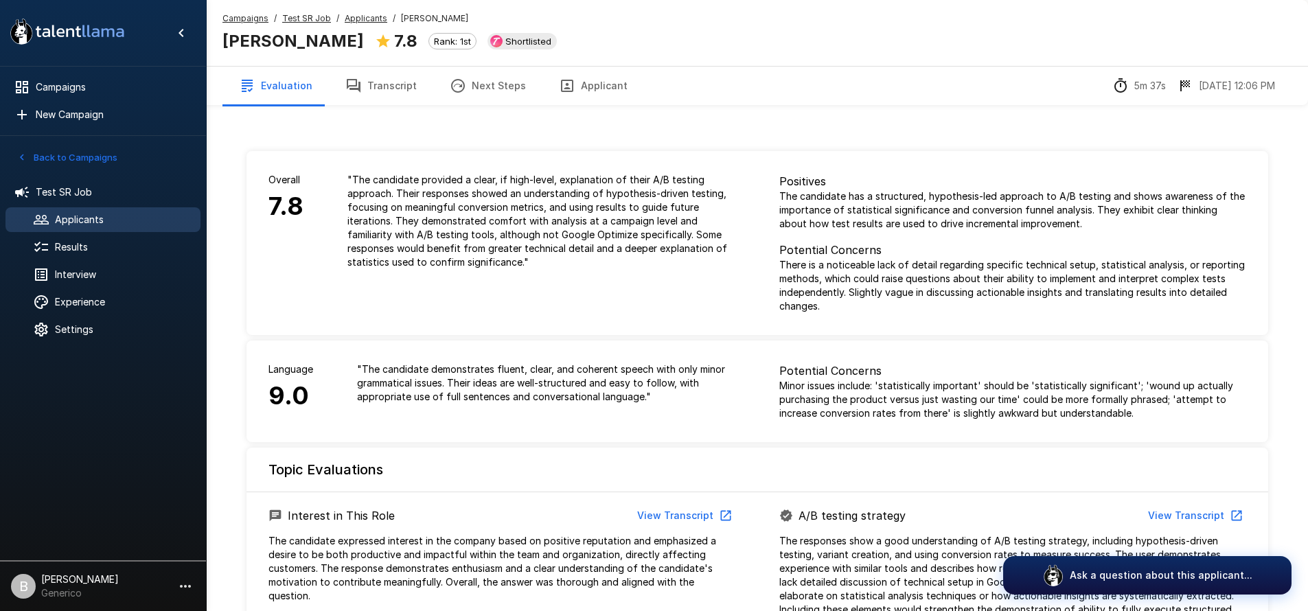
click at [353, 13] on u "Applicants" at bounding box center [366, 18] width 43 height 10
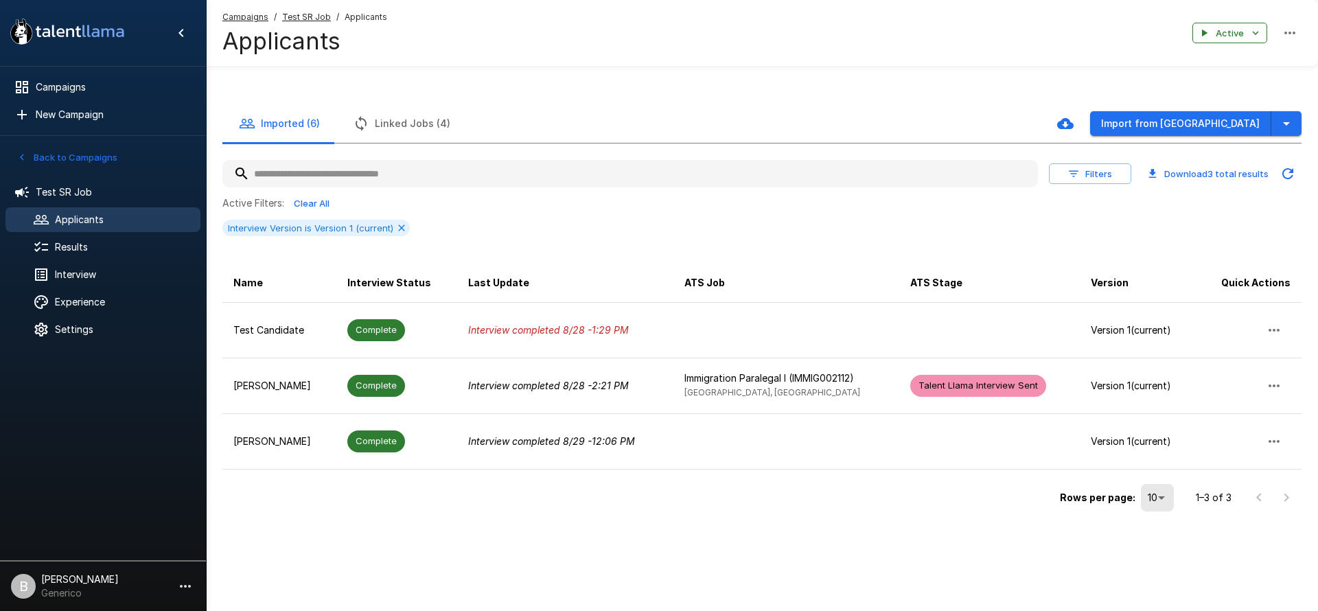
click at [371, 172] on input "text" at bounding box center [629, 173] width 815 height 25
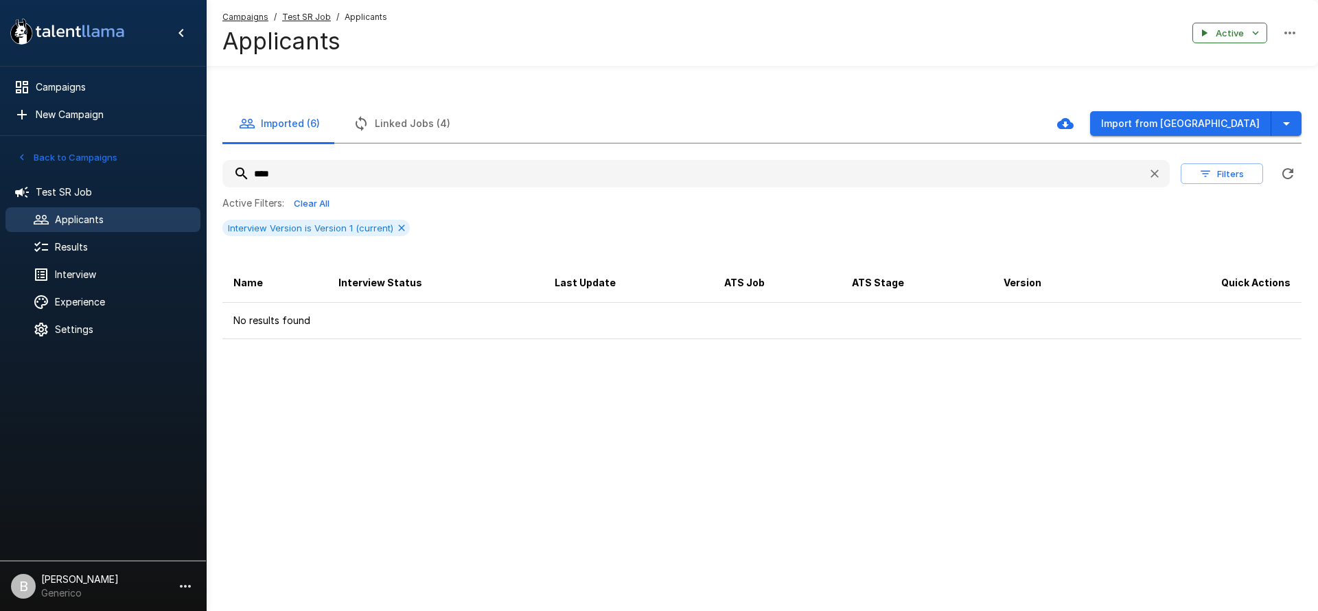
type input "*****"
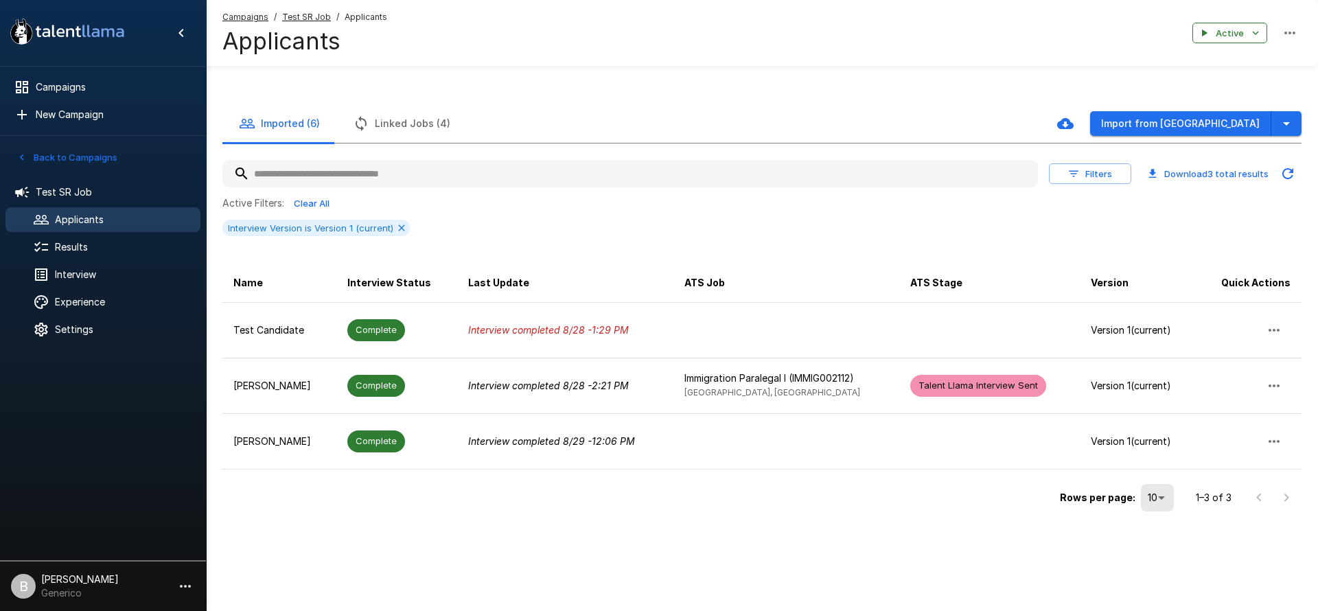
click at [406, 197] on div "Active Filters: Clear All" at bounding box center [761, 203] width 1079 height 21
click at [426, 115] on button "Linked Jobs (4)" at bounding box center [401, 123] width 130 height 38
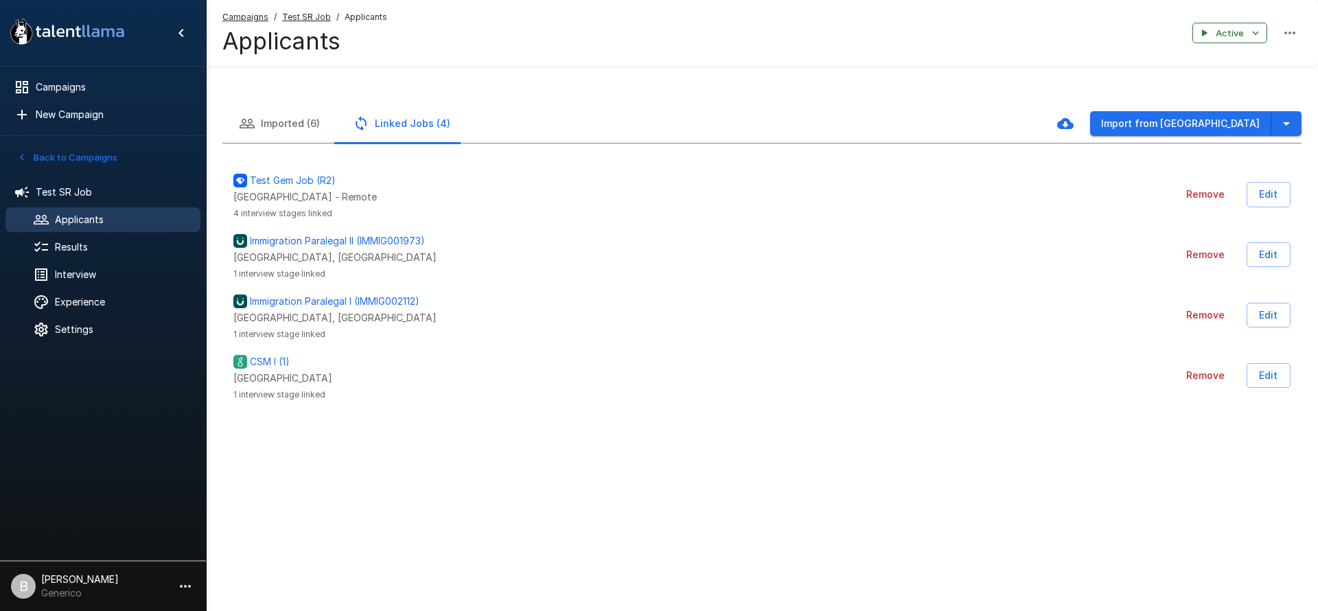
click at [291, 125] on button "Imported (6)" at bounding box center [279, 123] width 114 height 38
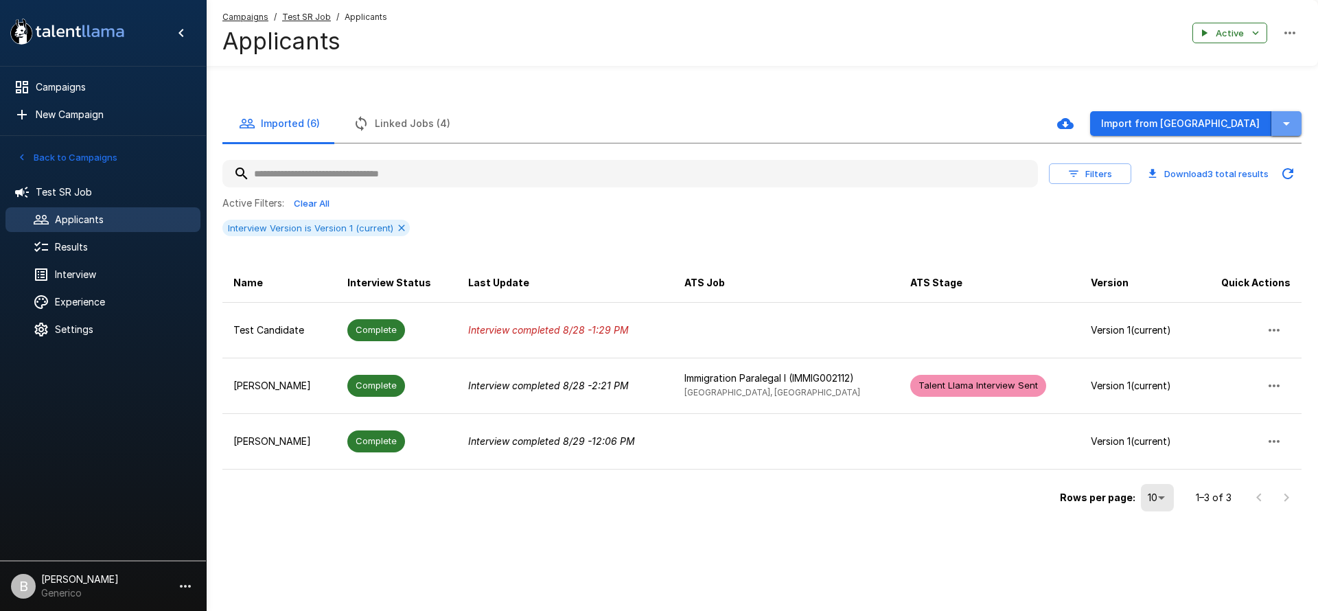
click at [1294, 119] on button "button" at bounding box center [1286, 123] width 30 height 25
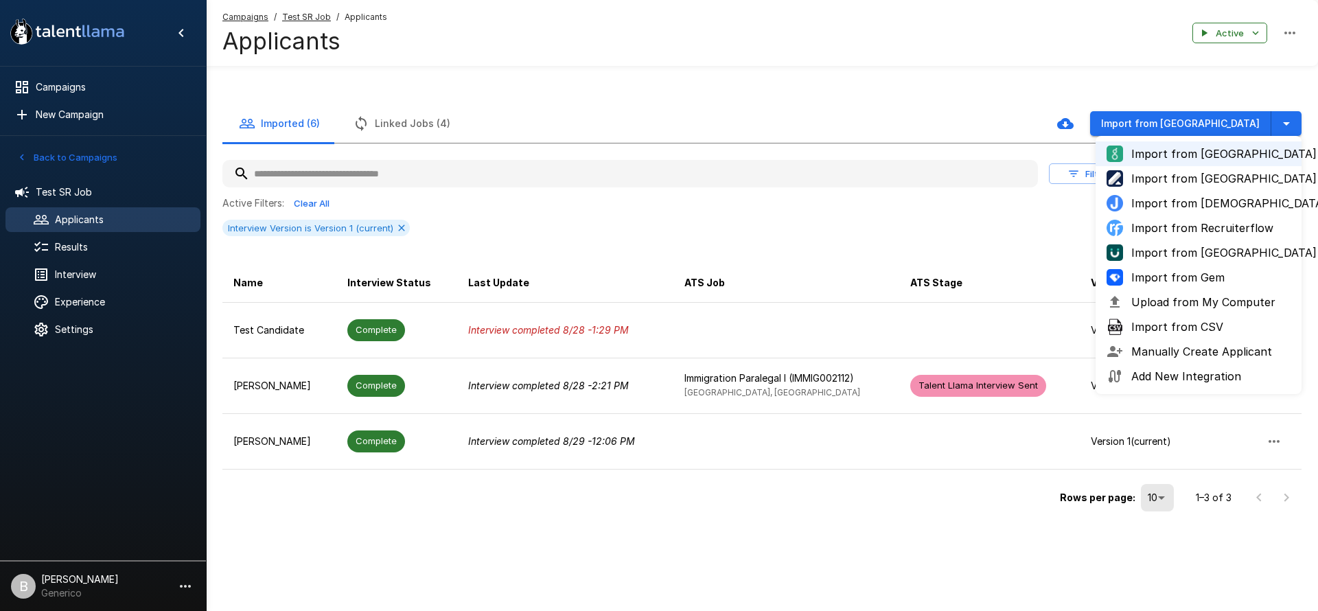
click at [952, 64] on div "Campaigns / Test SR Job / Applicants Applicants Active" at bounding box center [762, 33] width 1112 height 66
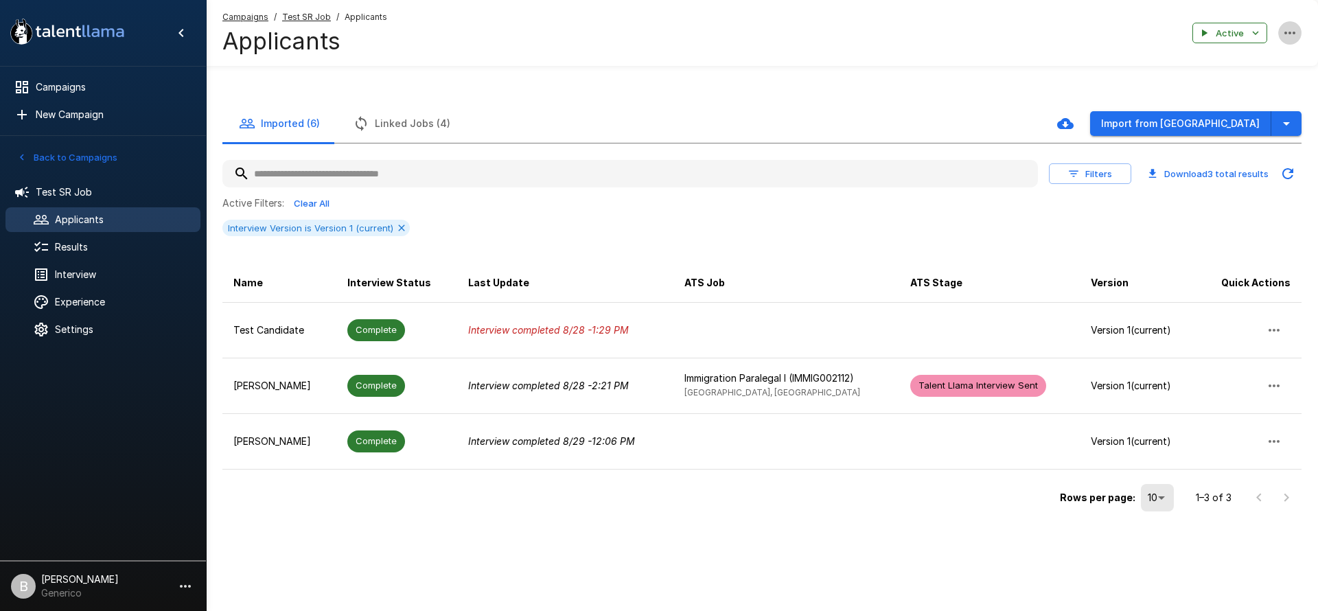
click at [1290, 37] on icon "button" at bounding box center [1289, 33] width 16 height 16
click at [884, 75] on div at bounding box center [659, 305] width 1318 height 611
click at [1100, 177] on button "Filters" at bounding box center [1090, 173] width 82 height 21
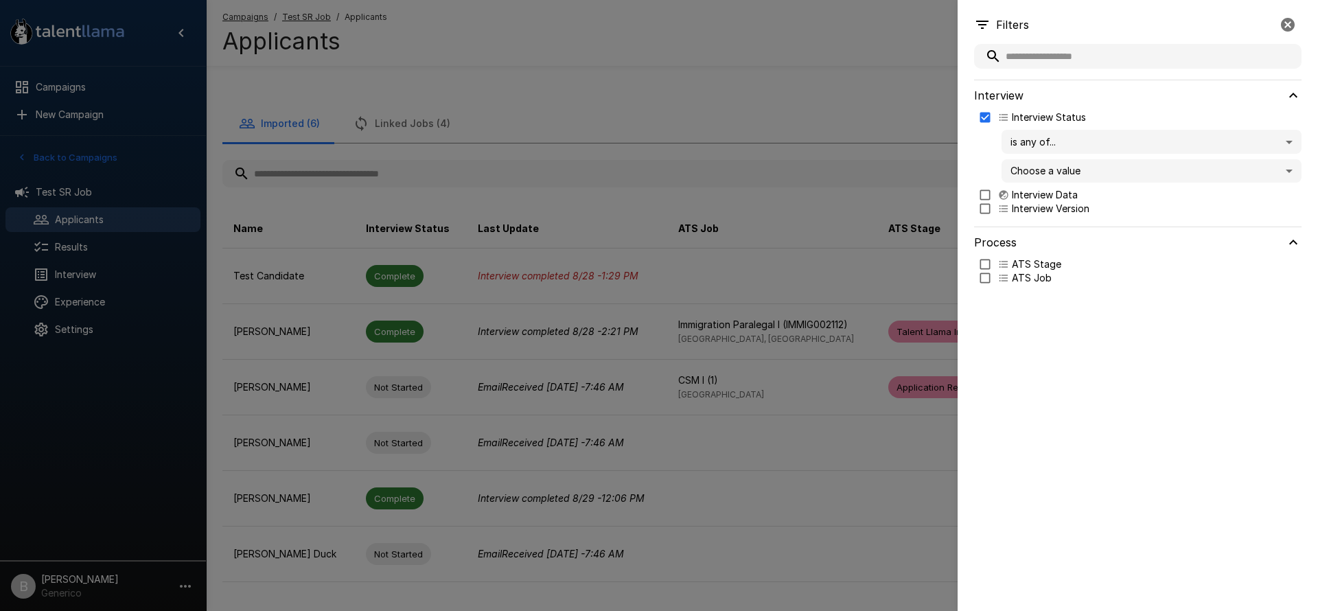
click at [1067, 139] on body "A new version of Talent Llama is available. Please click here to refresh your b…" at bounding box center [659, 305] width 1318 height 611
click at [1067, 139] on div at bounding box center [659, 305] width 1318 height 611
click at [1060, 165] on body "A new version of Talent Llama is available. Please click here to refresh your b…" at bounding box center [659, 305] width 1318 height 611
click at [1060, 165] on div at bounding box center [659, 305] width 1318 height 611
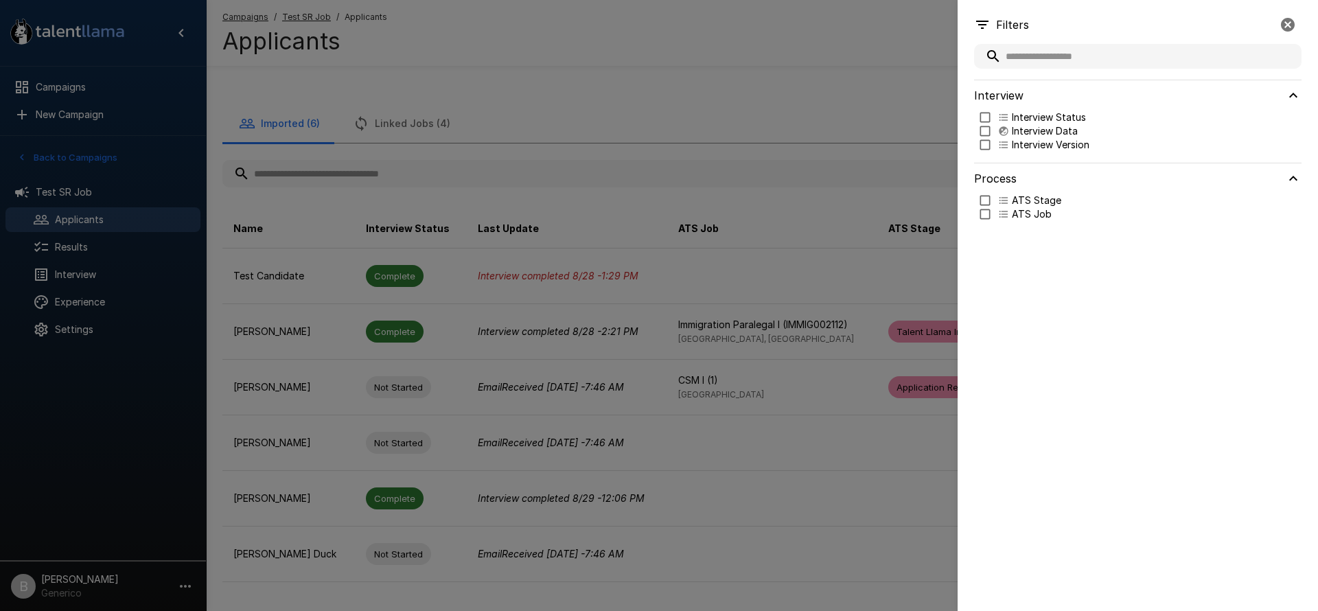
click at [658, 84] on div at bounding box center [659, 305] width 1318 height 611
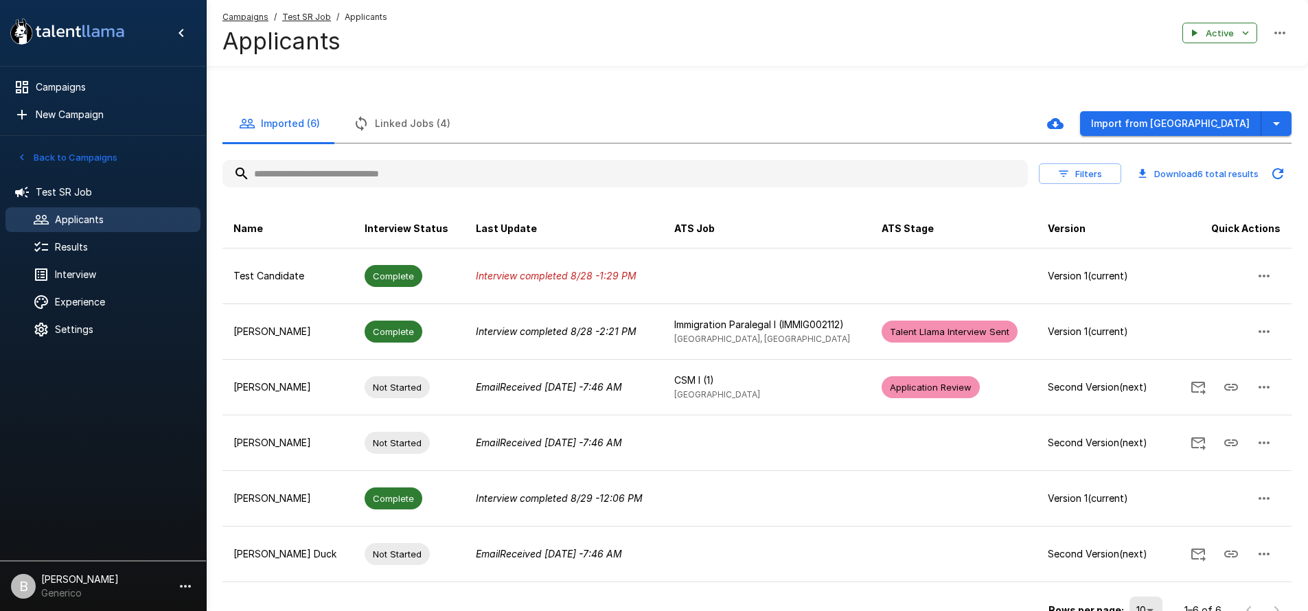
click at [391, 132] on button "Linked Jobs (4)" at bounding box center [401, 123] width 130 height 38
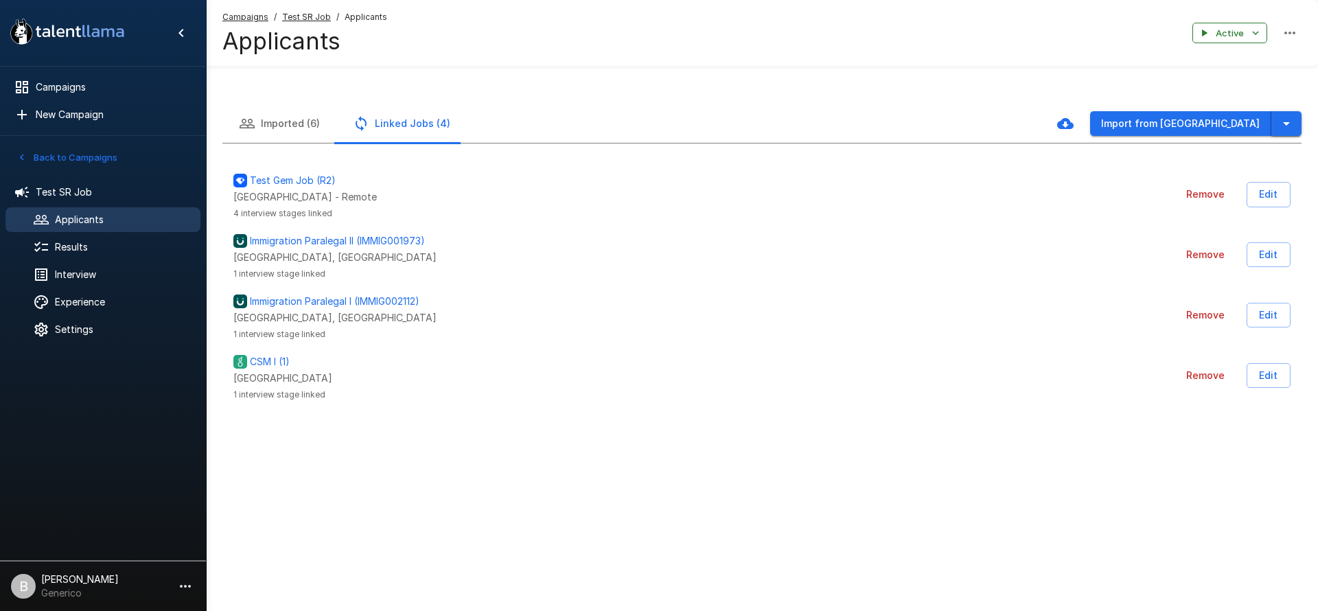
click at [1290, 126] on icon "button" at bounding box center [1286, 123] width 16 height 16
click at [872, 53] on div "Campaigns / Test SR Job / Applicants Applicants Active" at bounding box center [762, 33] width 1112 height 66
click at [286, 128] on button "Imported (6)" at bounding box center [279, 123] width 114 height 38
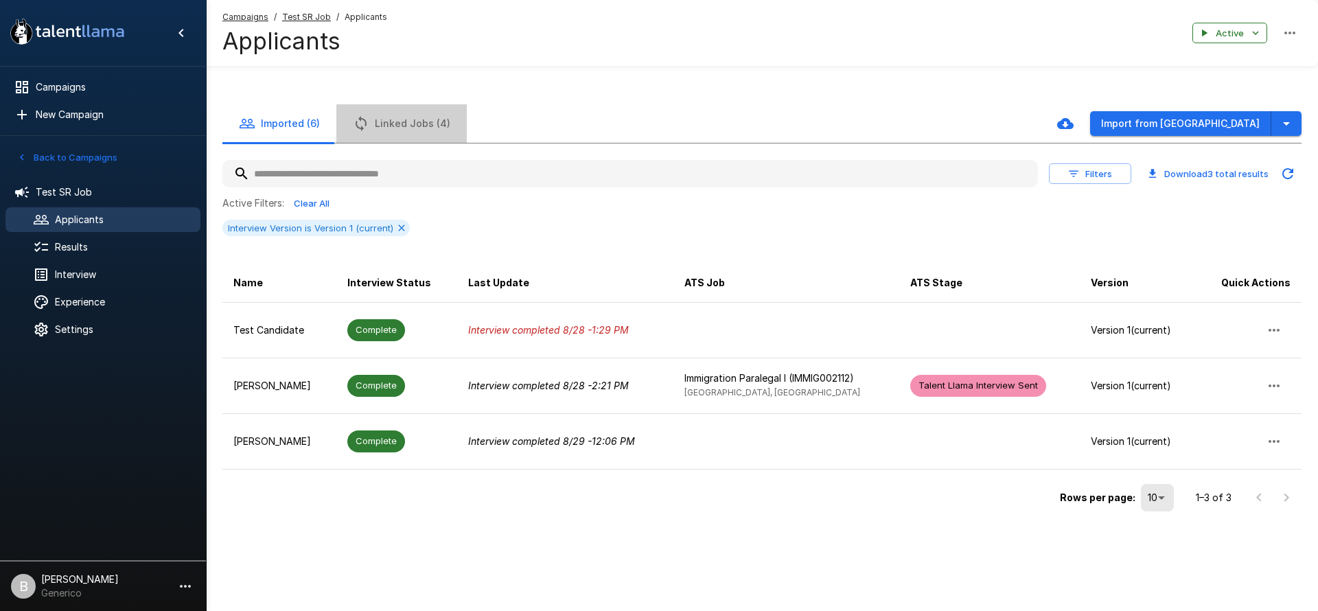
click at [410, 139] on button "Linked Jobs (4)" at bounding box center [401, 123] width 130 height 38
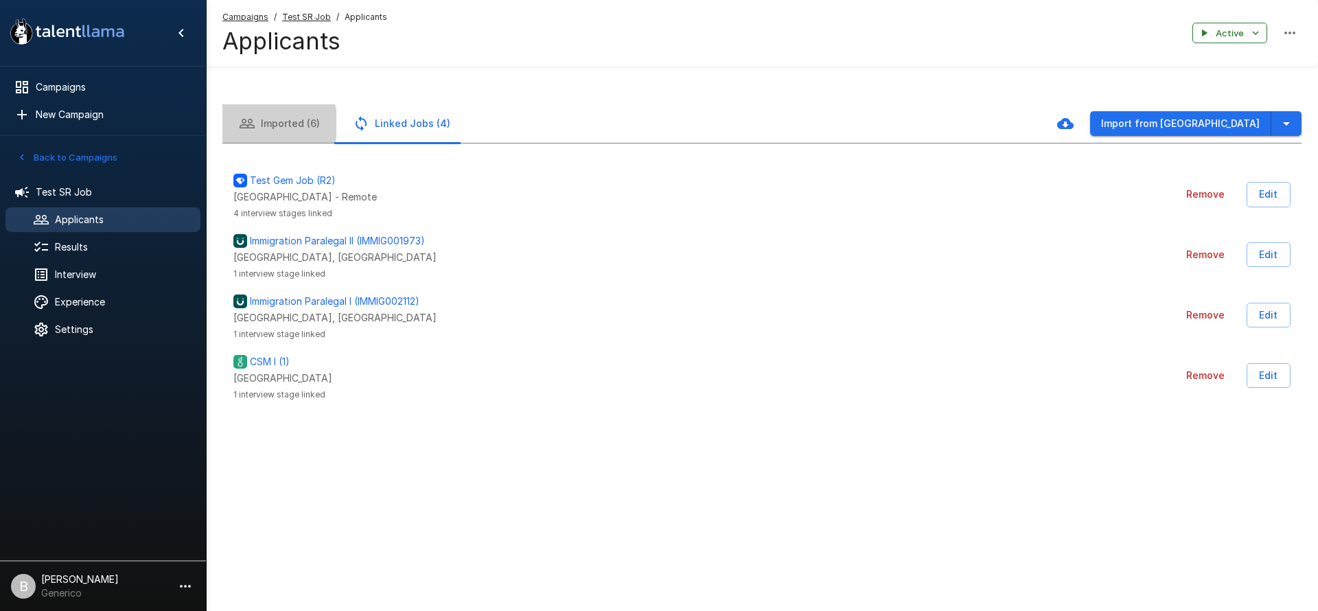
click at [266, 124] on button "Imported (6)" at bounding box center [279, 123] width 114 height 38
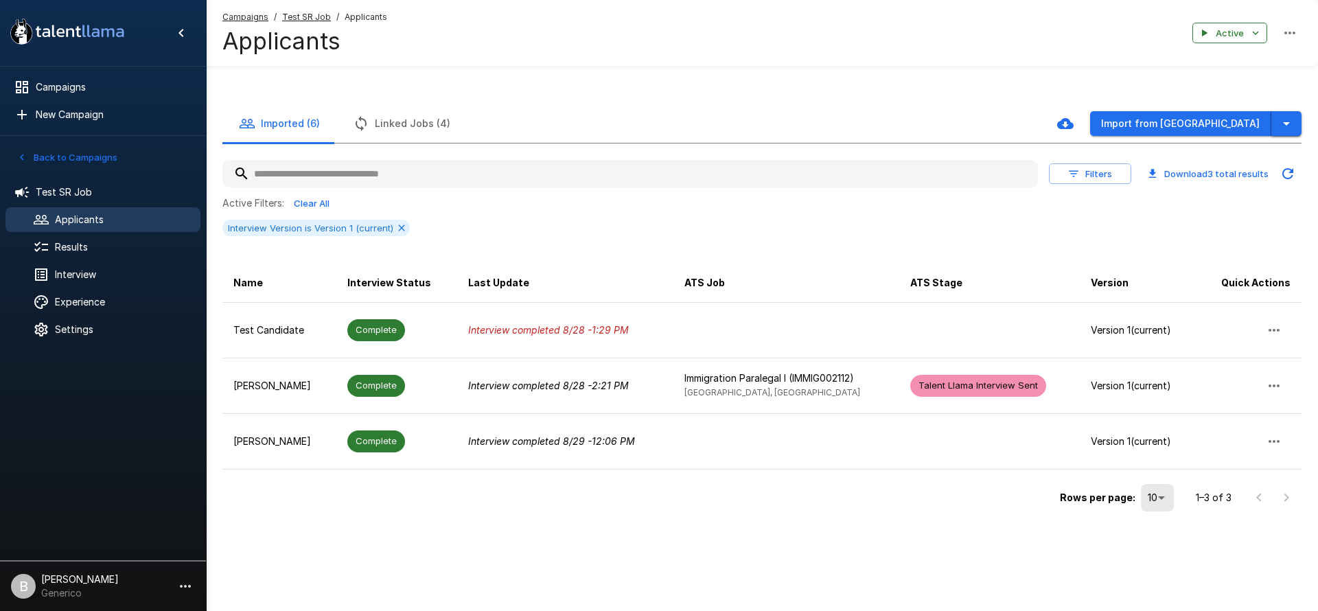
click at [1292, 126] on icon "button" at bounding box center [1286, 123] width 16 height 16
click at [1006, 124] on div "Imported (6) Linked Jobs (4) Import from [GEOGRAPHIC_DATA]" at bounding box center [761, 123] width 1079 height 38
click at [1308, 124] on div "Imported (6) Linked Jobs (4) Import from Greenhouse Filters Download 3 total re…" at bounding box center [762, 309] width 1112 height 411
click at [1300, 124] on button "button" at bounding box center [1286, 123] width 30 height 25
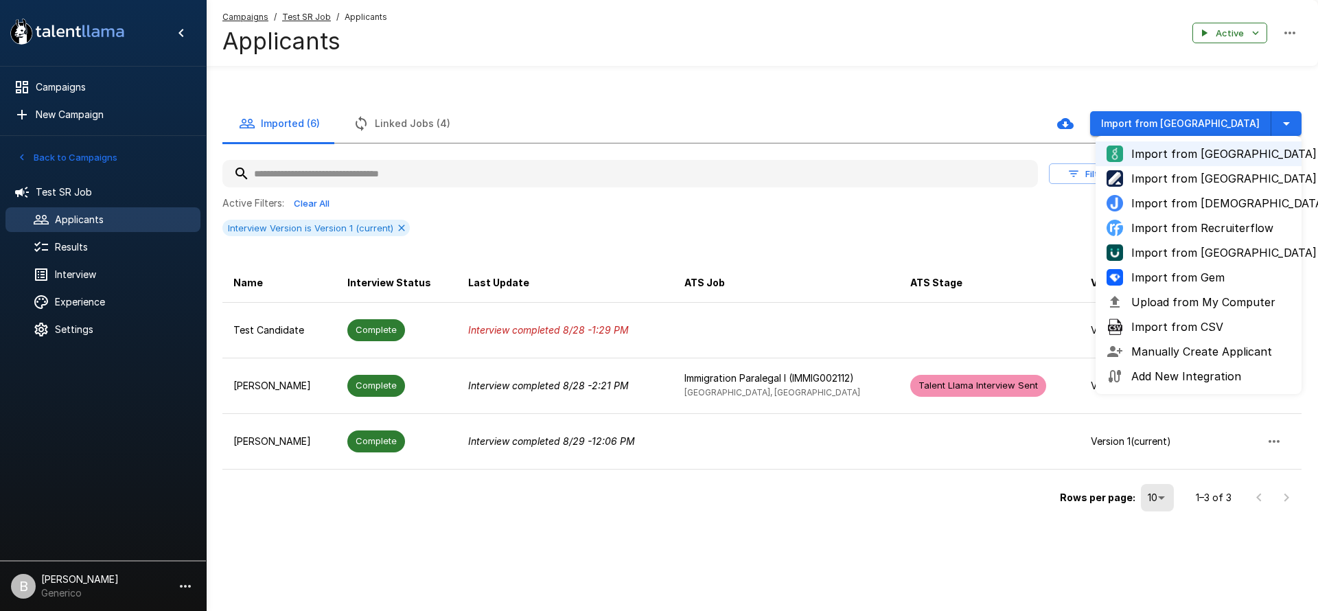
click at [786, 73] on div "Imported (6) Linked Jobs (4) Import from Greenhouse Import from Greenhouse Impo…" at bounding box center [762, 301] width 1112 height 537
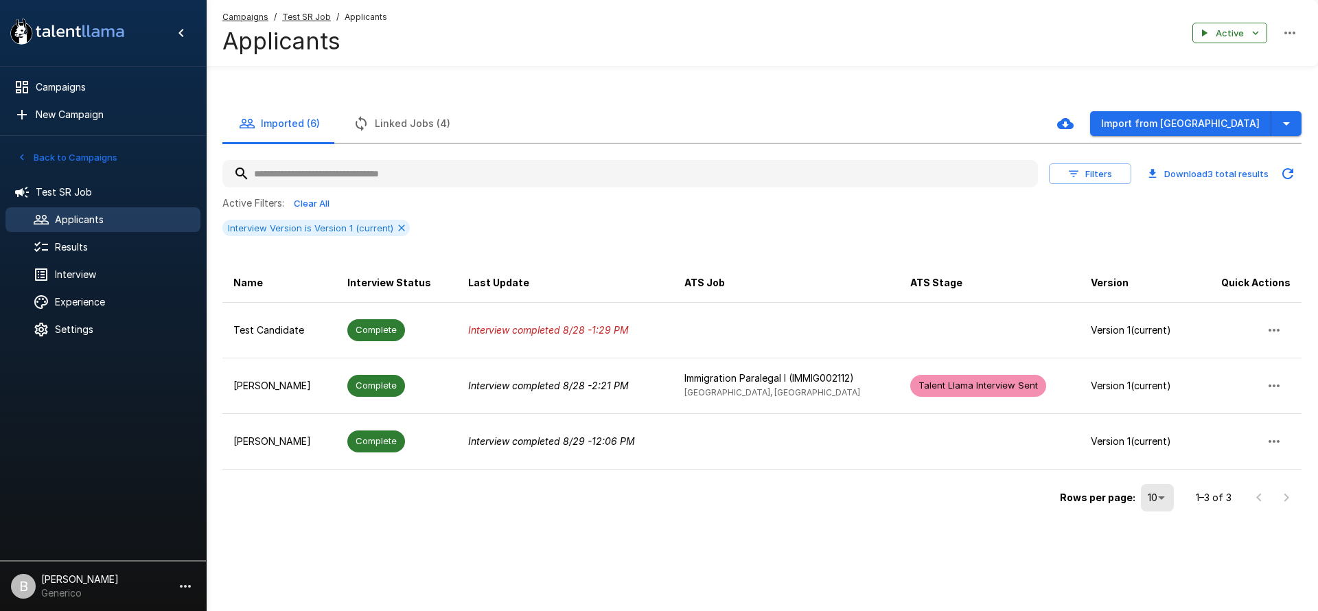
click at [390, 108] on button "Linked Jobs (4)" at bounding box center [401, 123] width 130 height 38
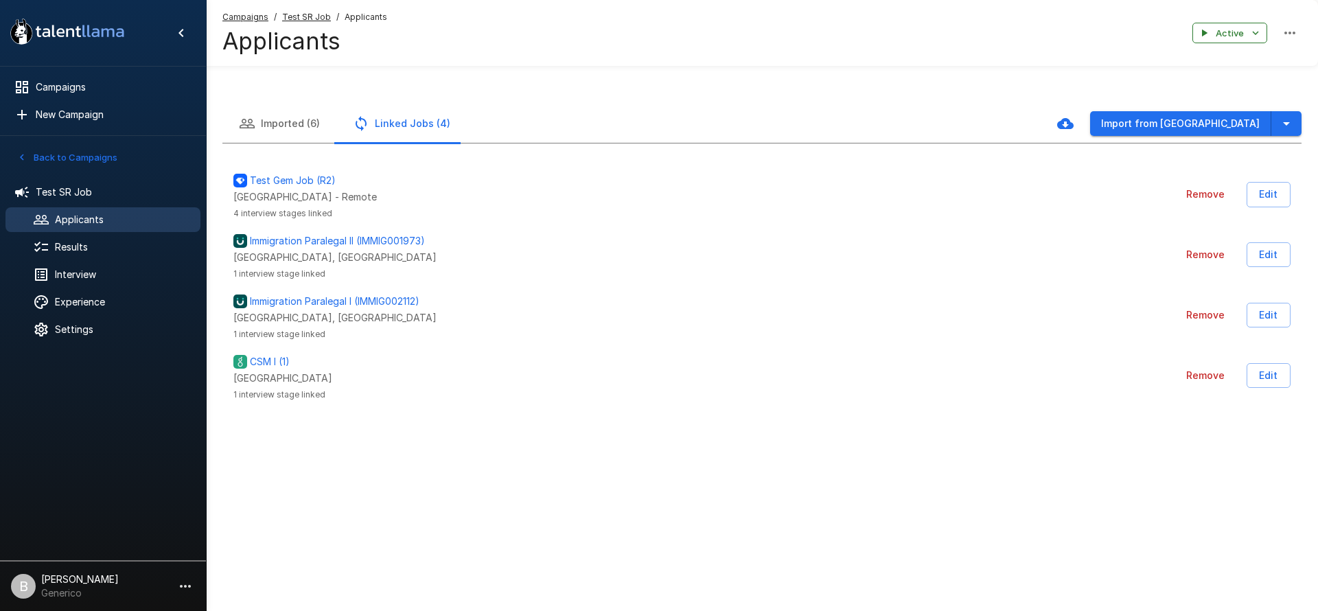
click at [301, 119] on button "Imported (6)" at bounding box center [279, 123] width 114 height 38
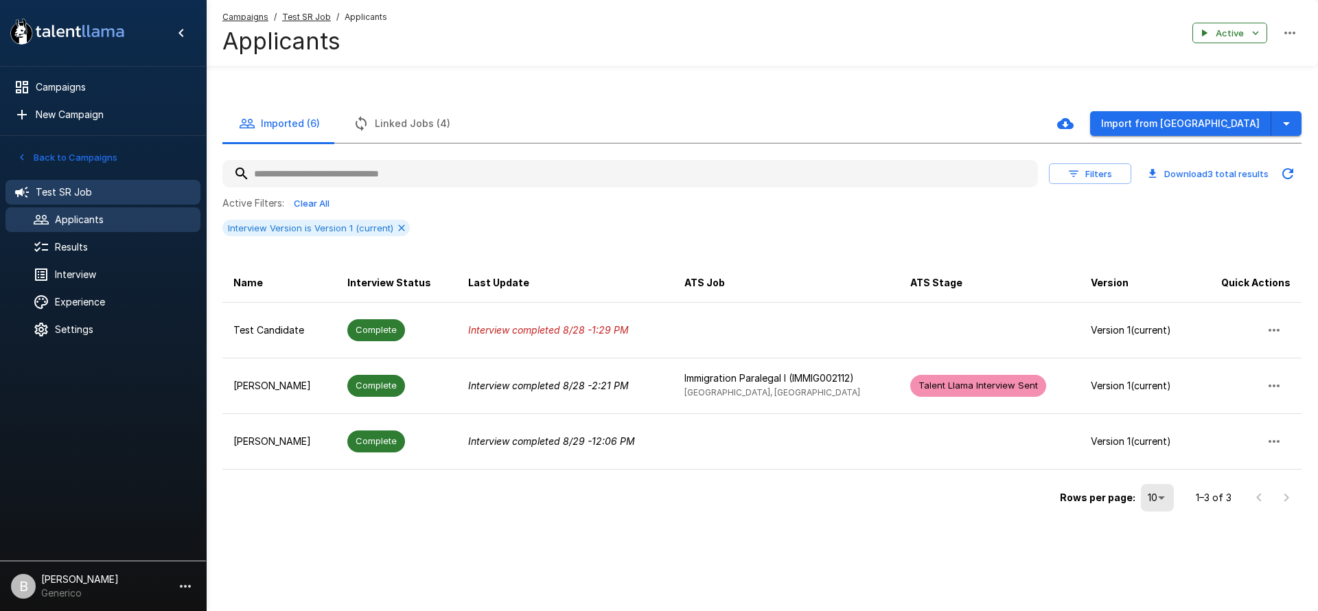
click at [100, 194] on span "Test SR Job" at bounding box center [113, 192] width 154 height 14
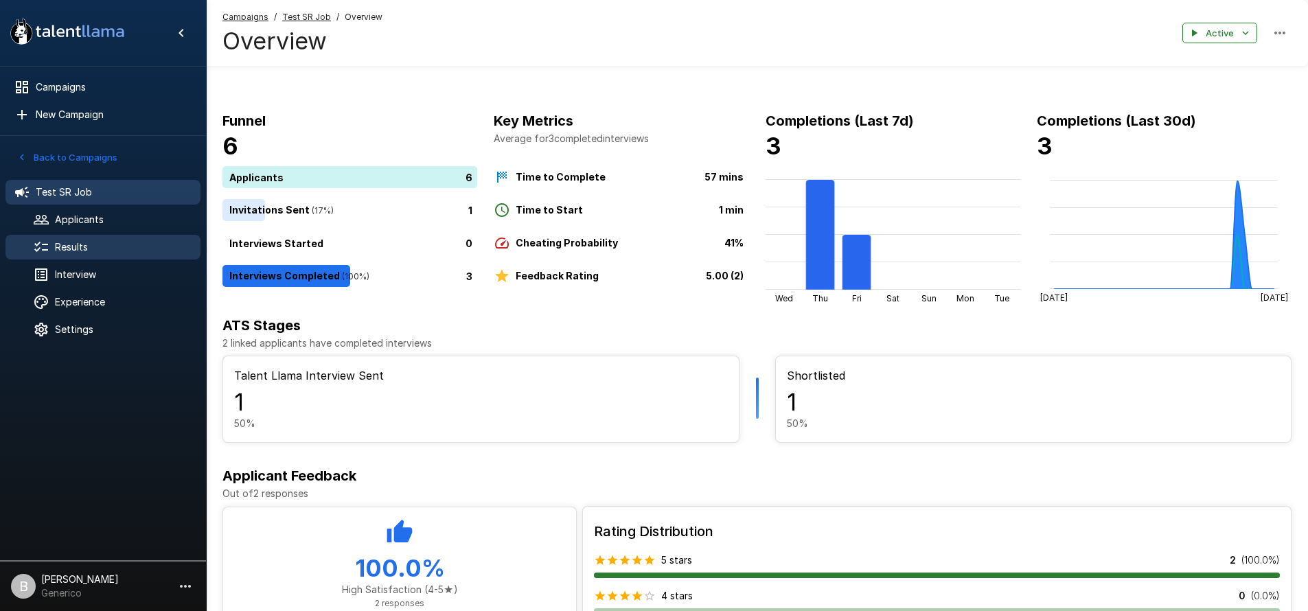
click at [73, 248] on span "Results" at bounding box center [122, 247] width 135 height 14
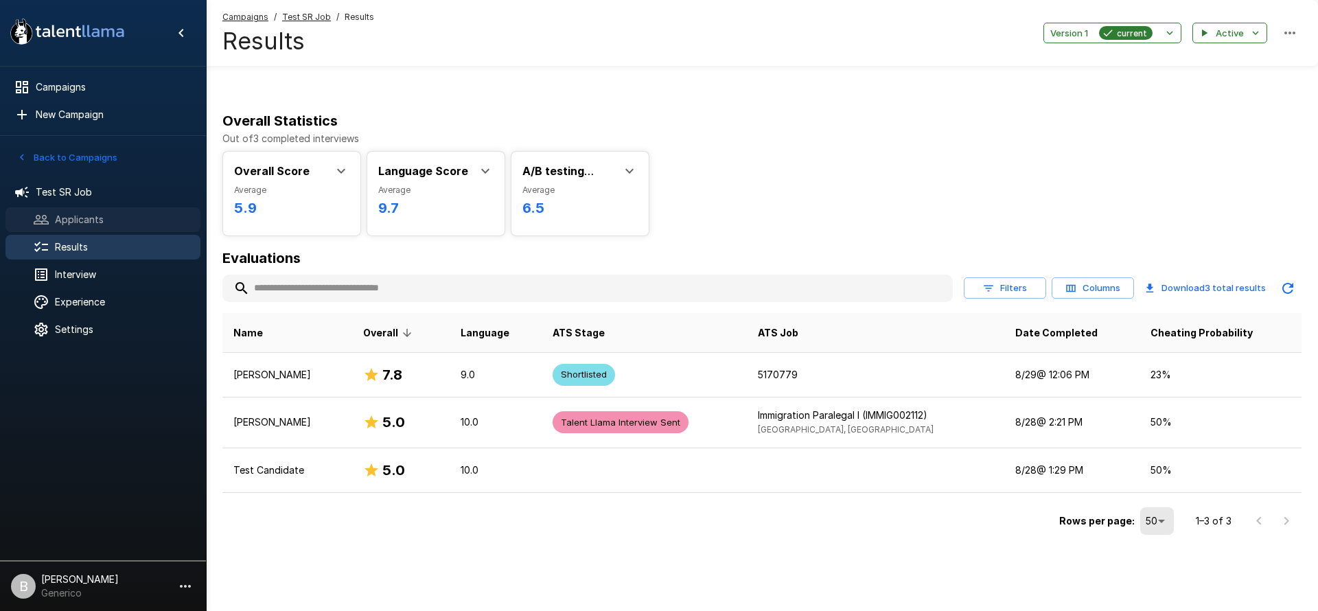
click at [80, 213] on span "Applicants" at bounding box center [122, 220] width 135 height 14
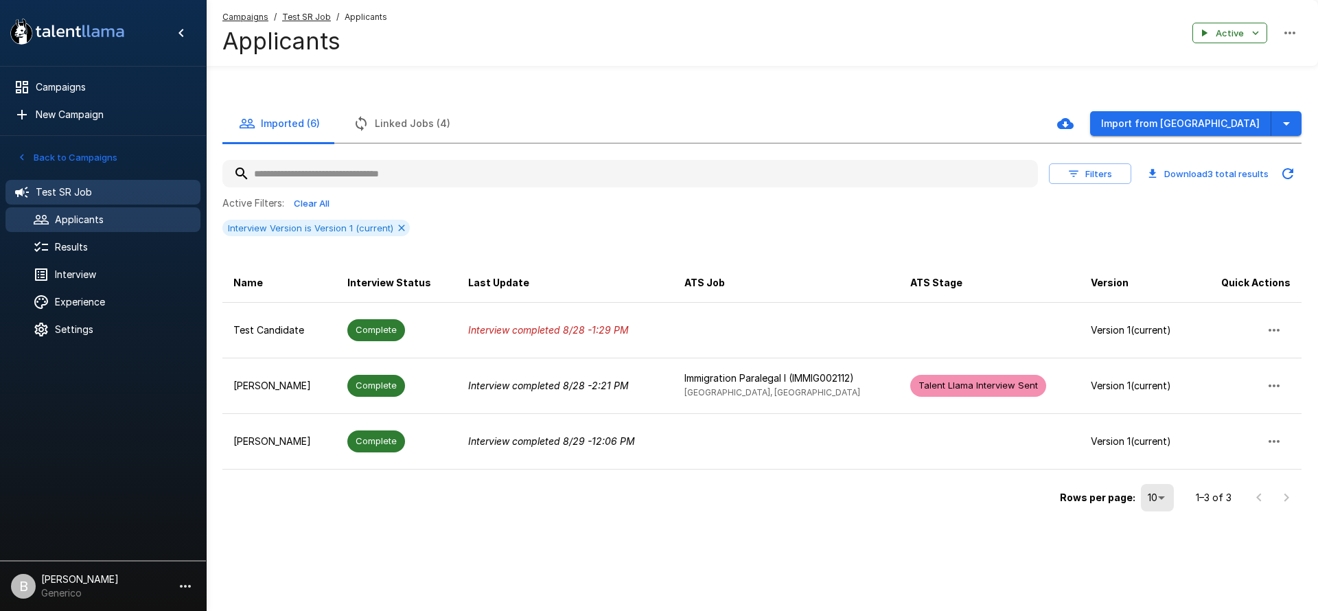
click at [82, 196] on span "Test SR Job" at bounding box center [113, 192] width 154 height 14
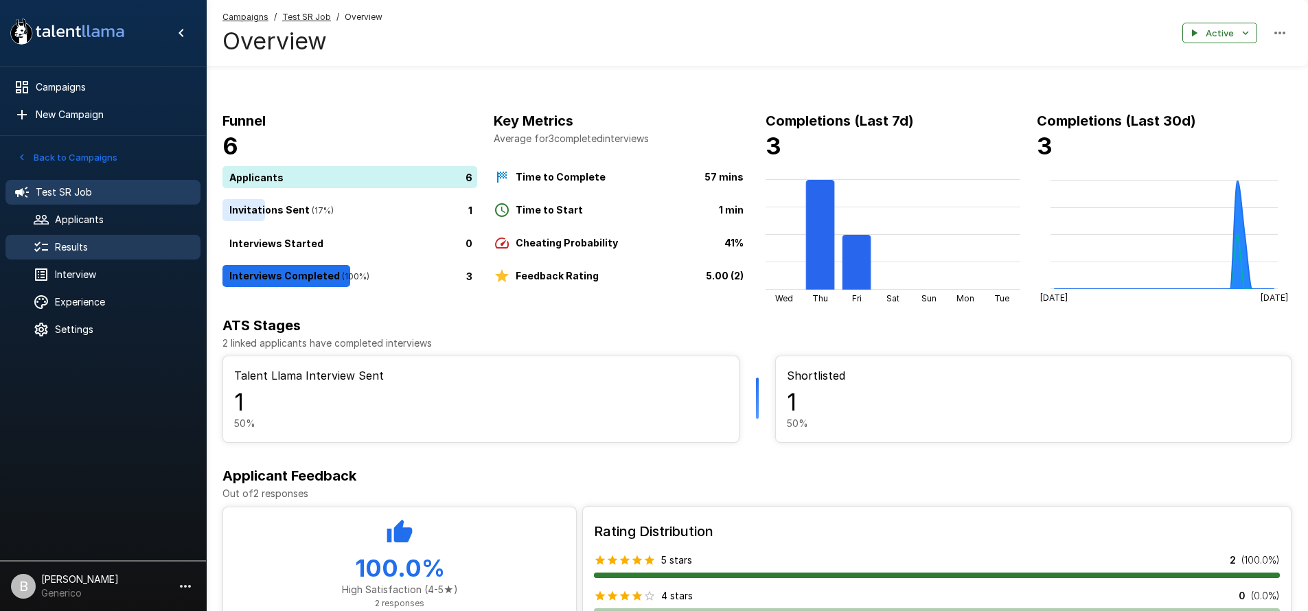
click at [84, 251] on span "Results" at bounding box center [122, 247] width 135 height 14
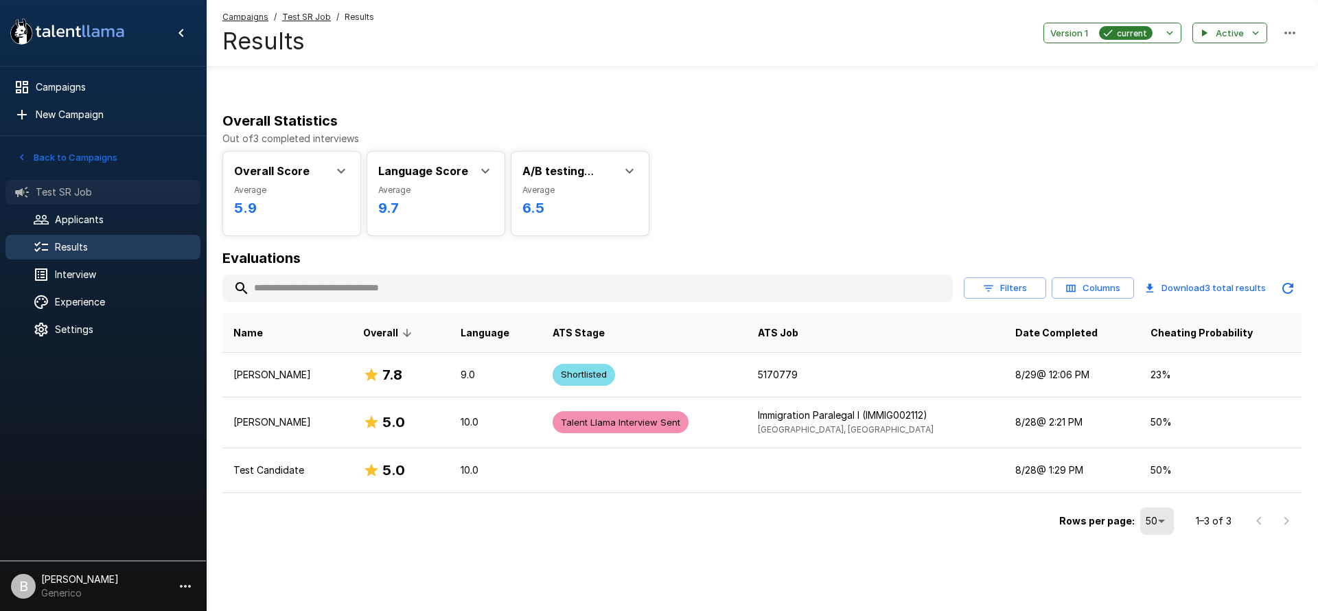
click at [87, 191] on span "Test SR Job" at bounding box center [113, 192] width 154 height 14
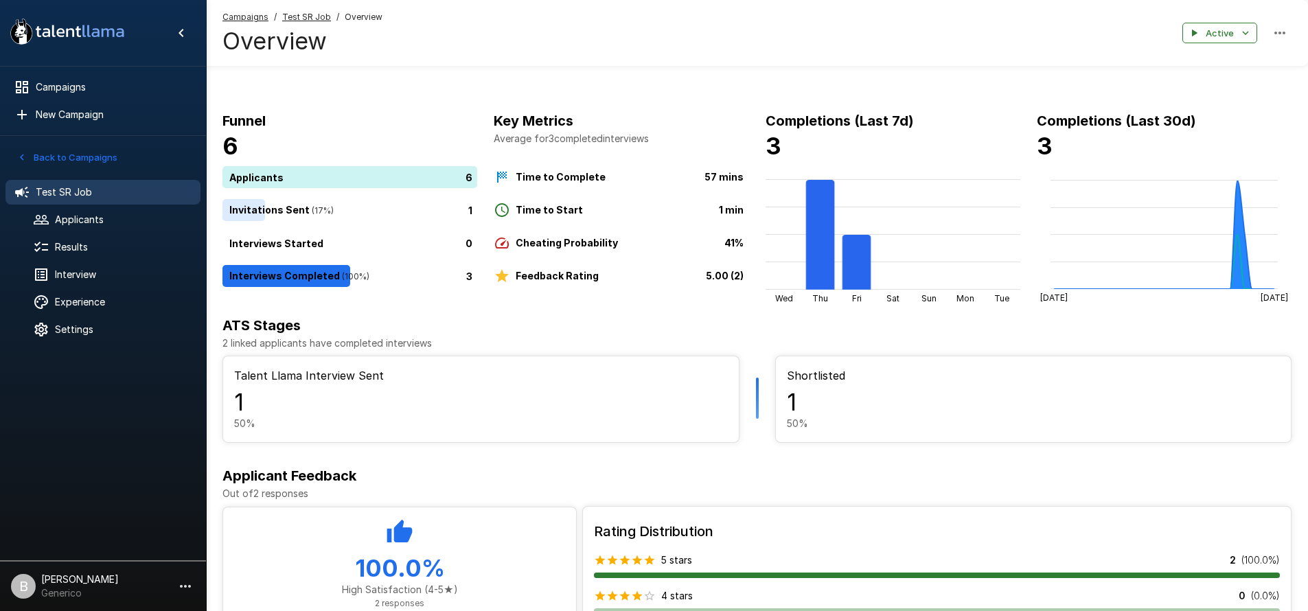
click at [319, 13] on u "Test SR Job" at bounding box center [306, 17] width 49 height 10
click at [84, 224] on span "Applicants" at bounding box center [122, 220] width 135 height 14
